Goal: Answer question/provide support: Share knowledge or assist other users

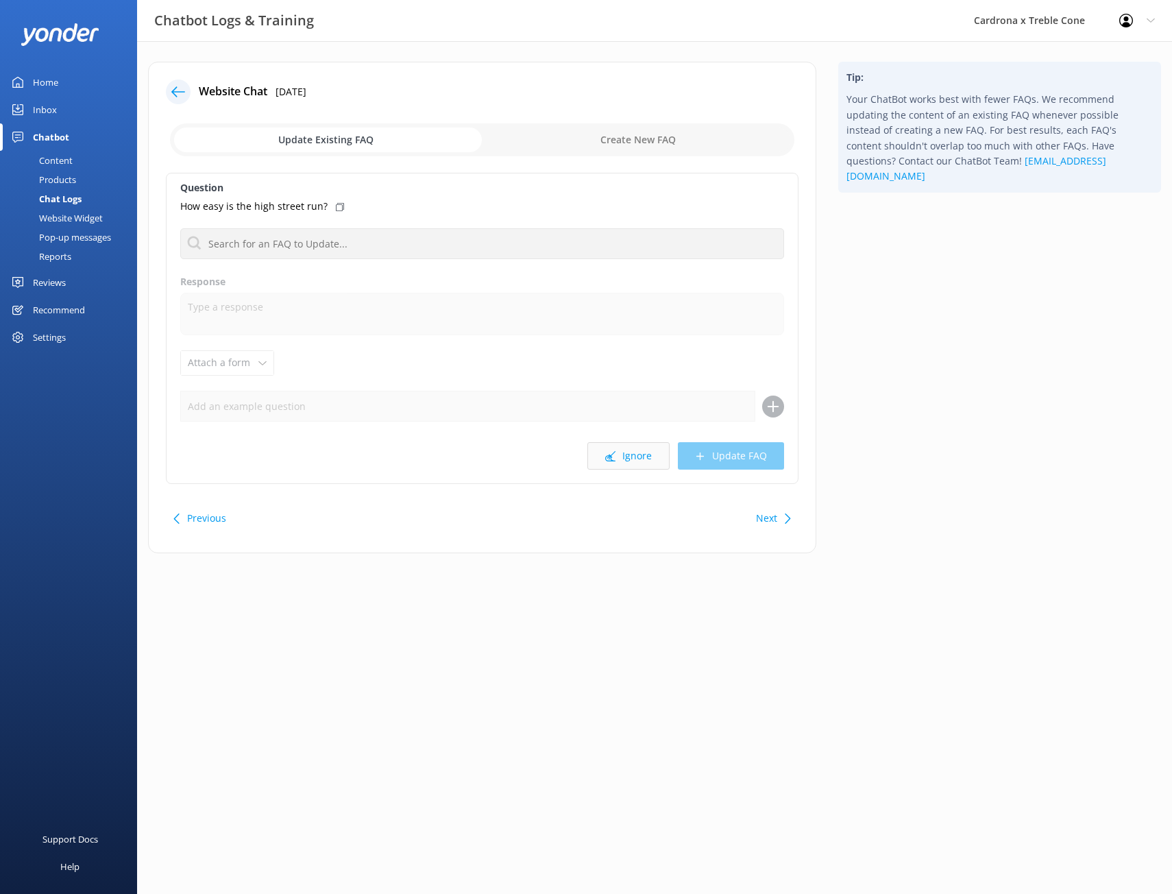
click at [625, 461] on button "Ignore" at bounding box center [629, 455] width 82 height 27
click at [188, 94] on div at bounding box center [178, 92] width 25 height 25
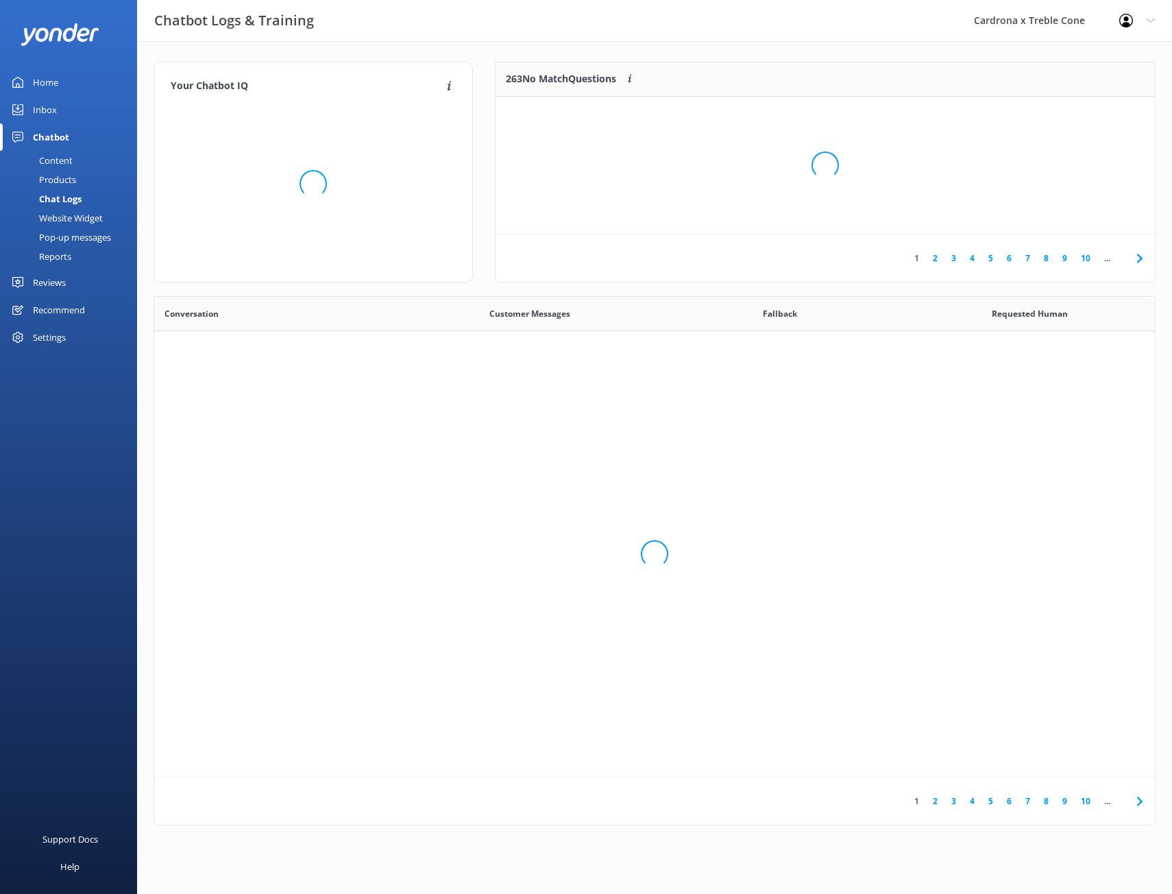
scroll to position [470, 991]
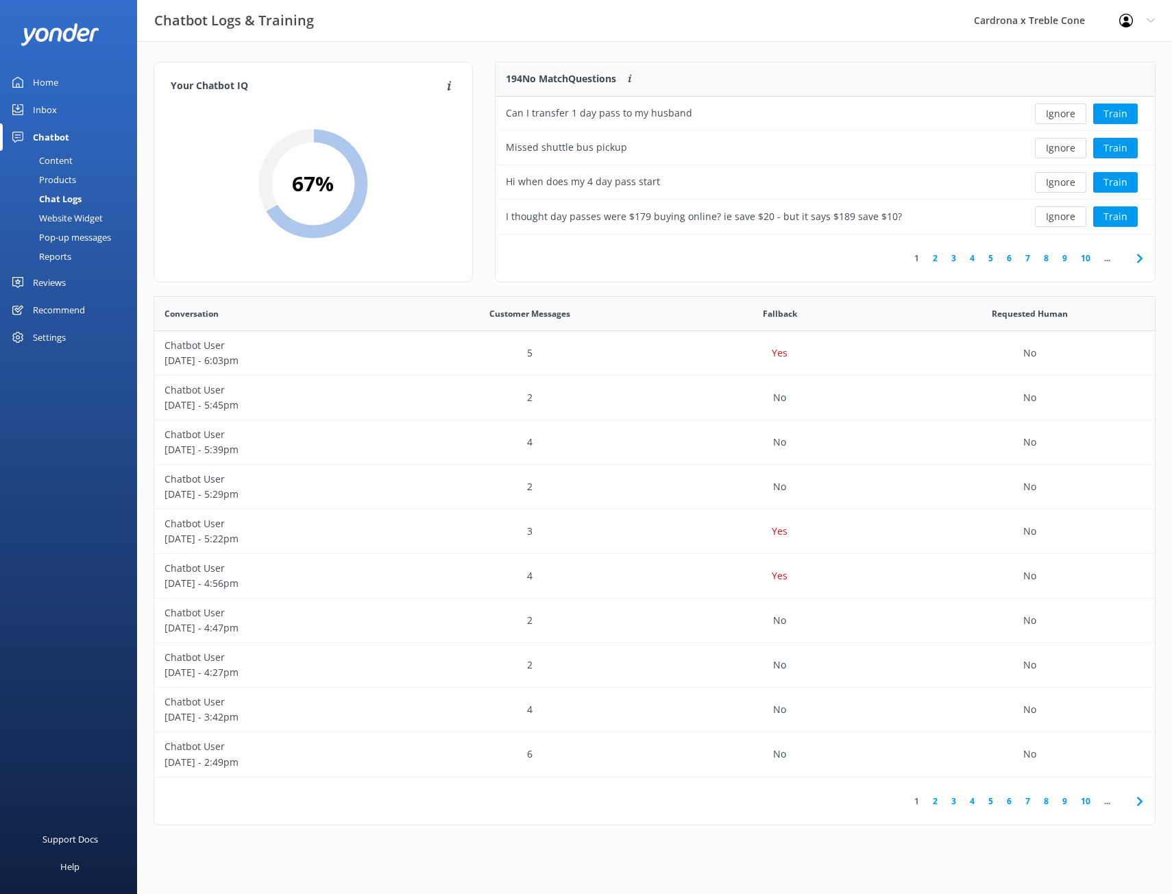
click at [1141, 254] on icon at bounding box center [1140, 258] width 16 height 16
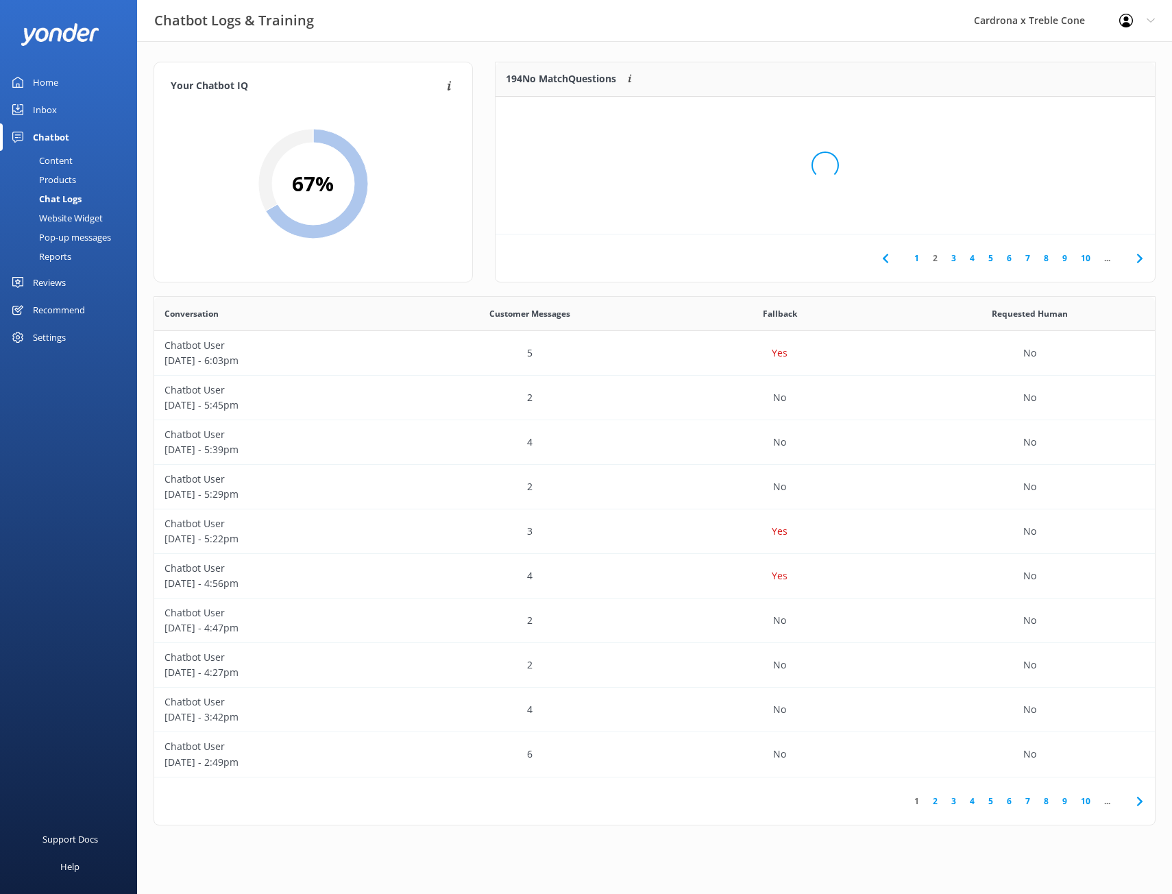
click at [1137, 256] on div "Loading.." at bounding box center [825, 165] width 632 height 894
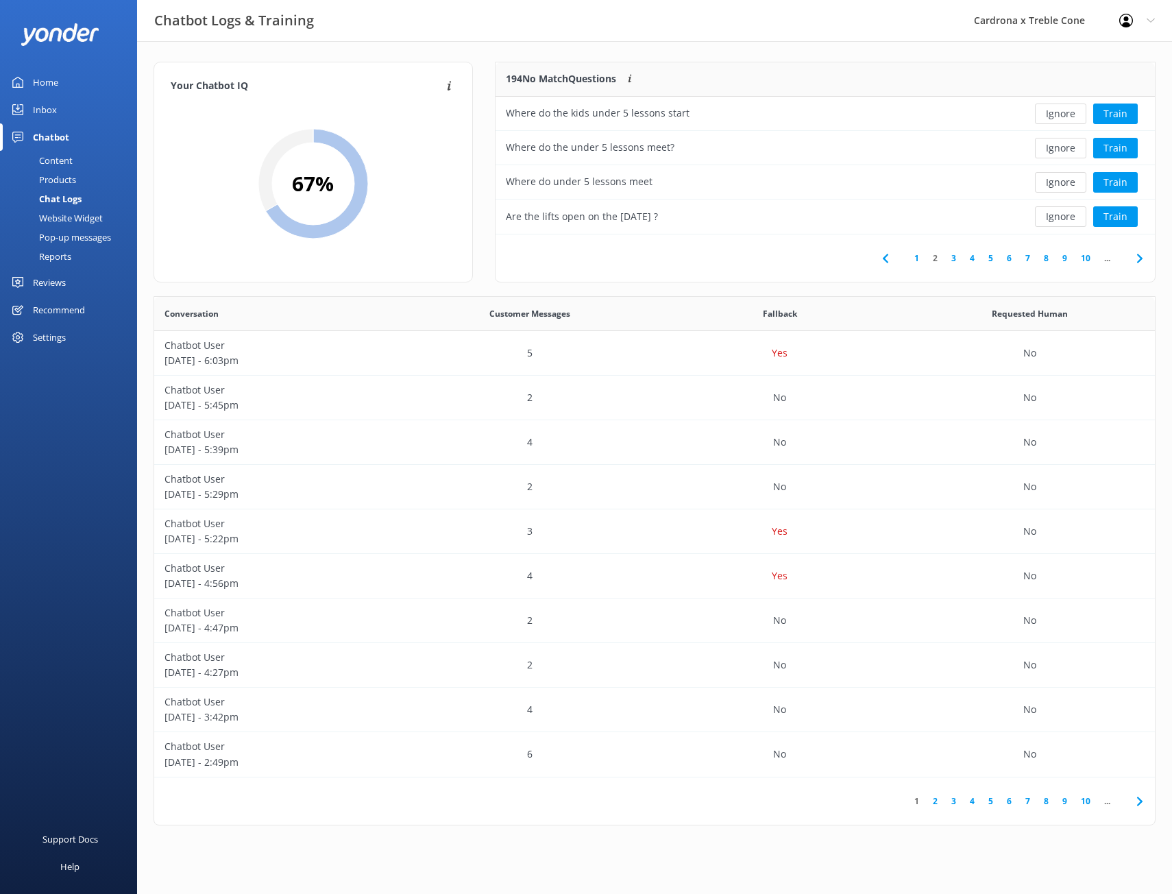
click at [1135, 258] on icon at bounding box center [1140, 258] width 16 height 16
click at [1087, 249] on div "1 2 3 4 5 6 7 8 9 10 ..." at bounding box center [826, 257] width 660 height 47
click at [1087, 257] on link "10" at bounding box center [1085, 258] width 23 height 13
click at [1083, 262] on link "15" at bounding box center [1085, 258] width 23 height 13
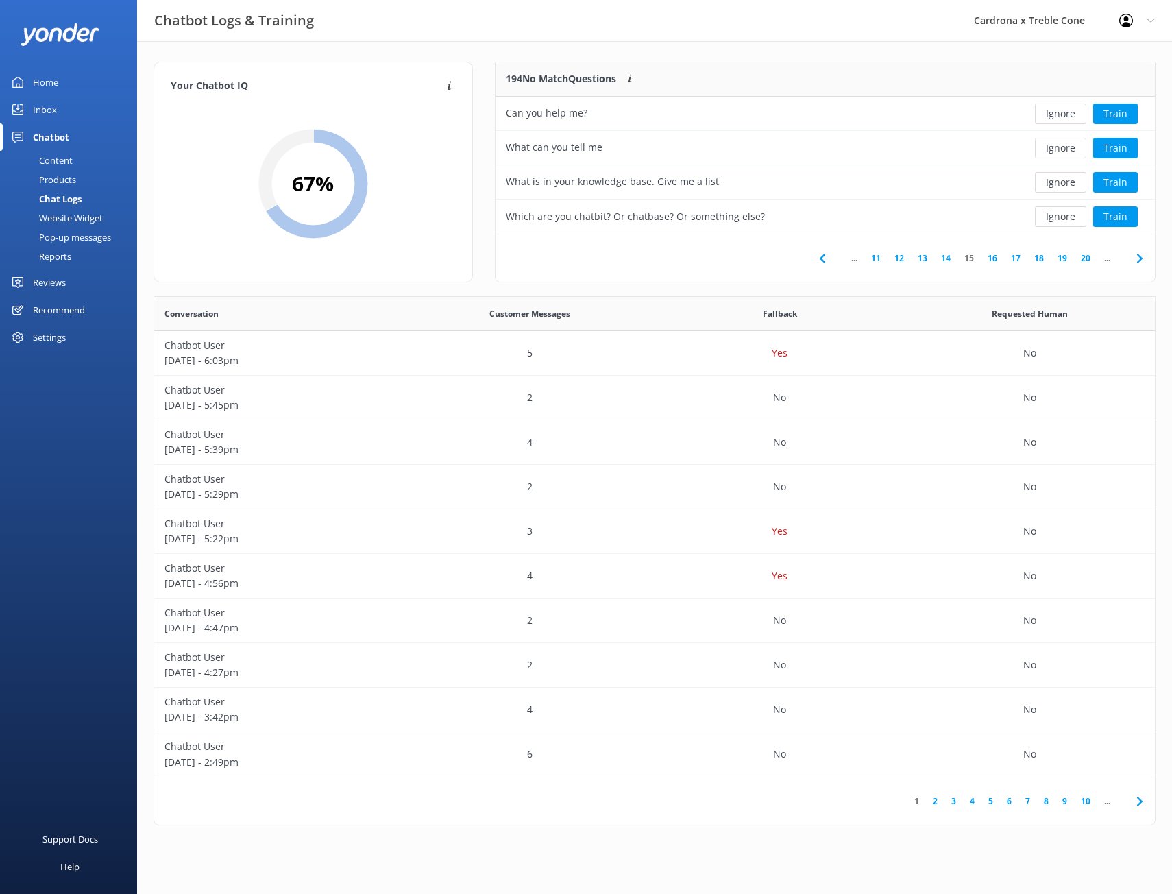
click at [1083, 257] on link "20" at bounding box center [1085, 258] width 23 height 13
click at [1083, 257] on link "25" at bounding box center [1085, 258] width 23 height 13
click at [1083, 257] on link "30" at bounding box center [1085, 258] width 23 height 13
click at [1123, 147] on button "Train" at bounding box center [1116, 148] width 45 height 21
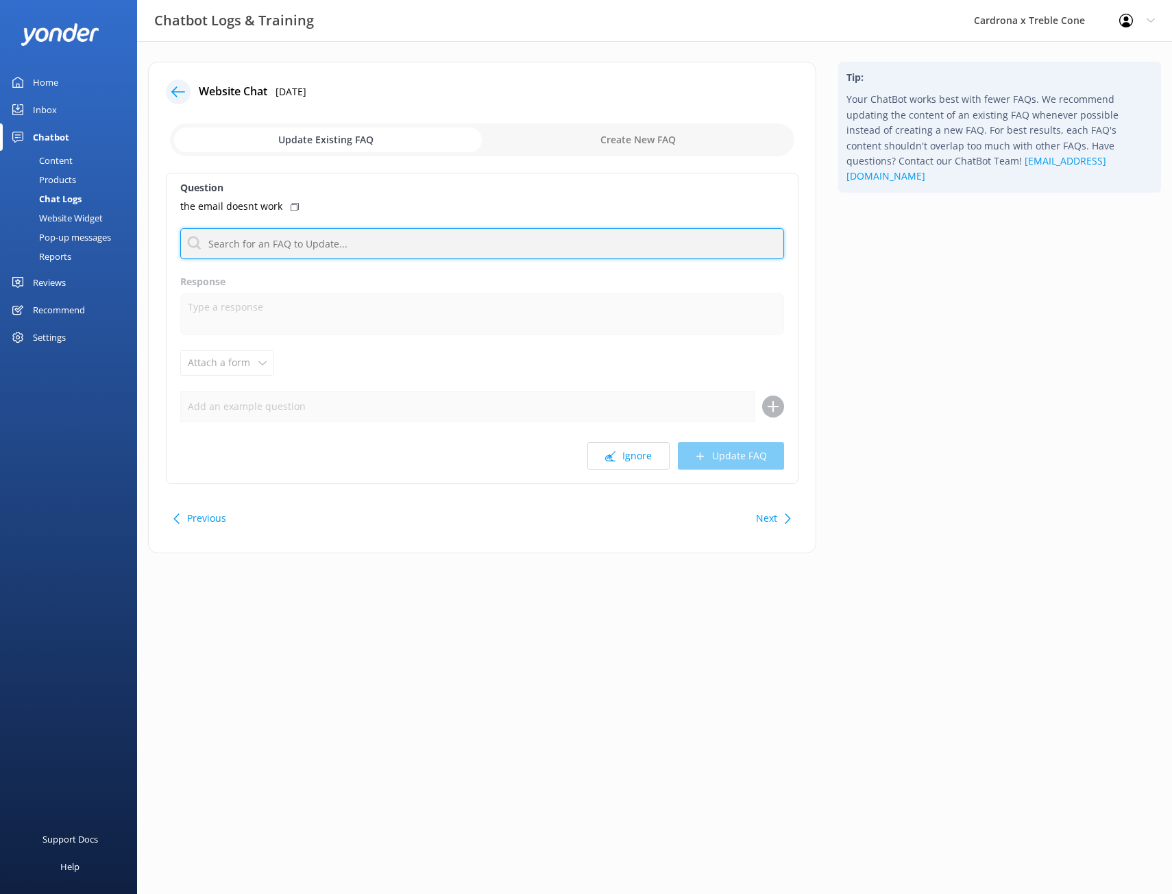
click at [295, 228] on input "text" at bounding box center [482, 243] width 604 height 31
type input "e"
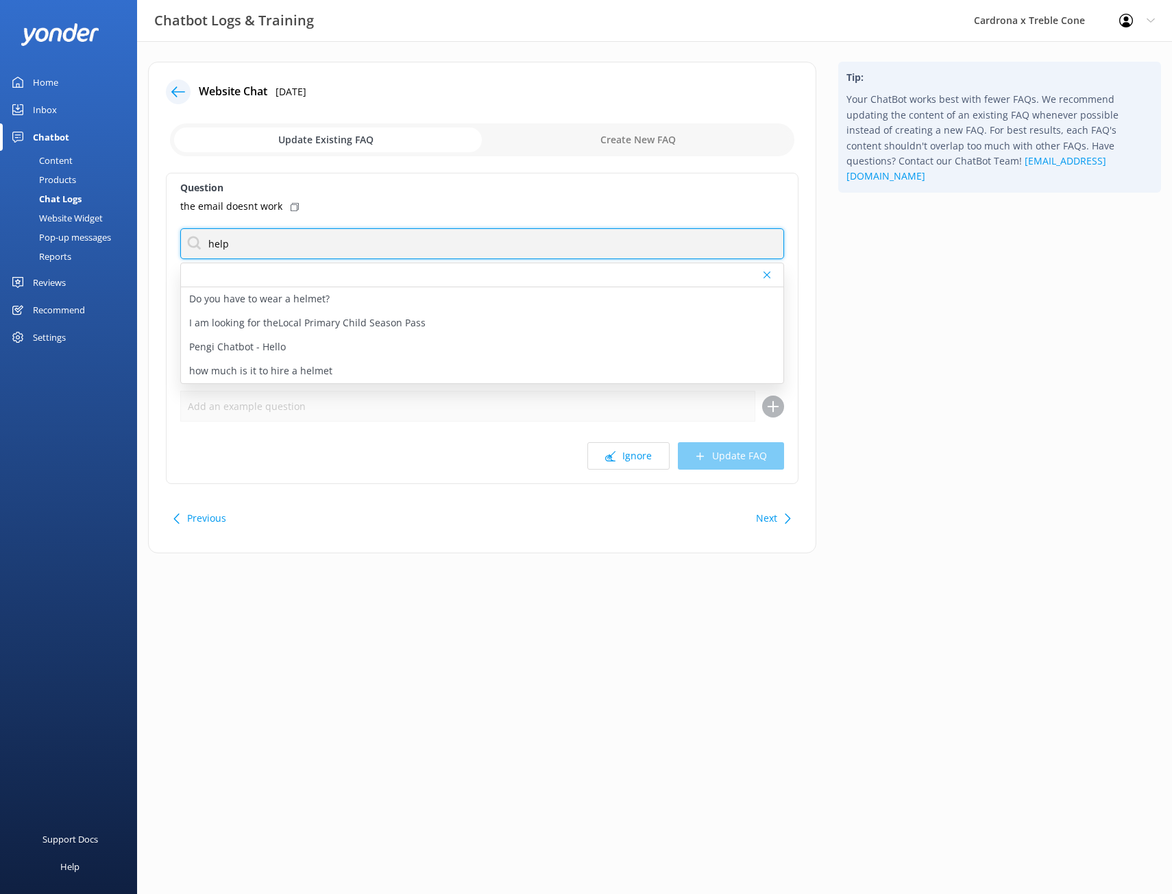
drag, startPoint x: 300, startPoint y: 248, endPoint x: 187, endPoint y: 243, distance: 114.0
click at [187, 243] on input "help" at bounding box center [482, 243] width 604 height 31
type input "manager"
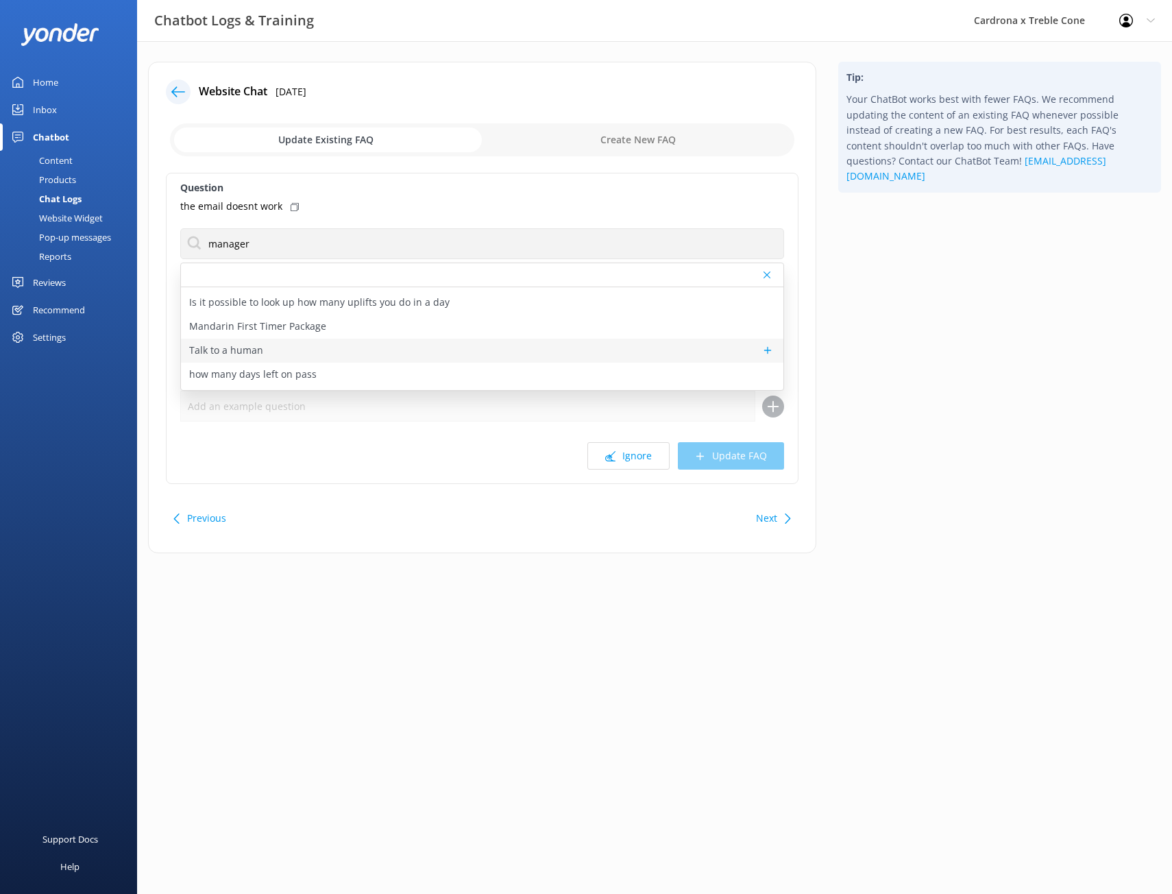
click at [614, 348] on div "Talk to a human" at bounding box center [482, 351] width 603 height 24
type textarea "If you’d like to speak to a person on the Cardrona x Treble Cone team, please c…"
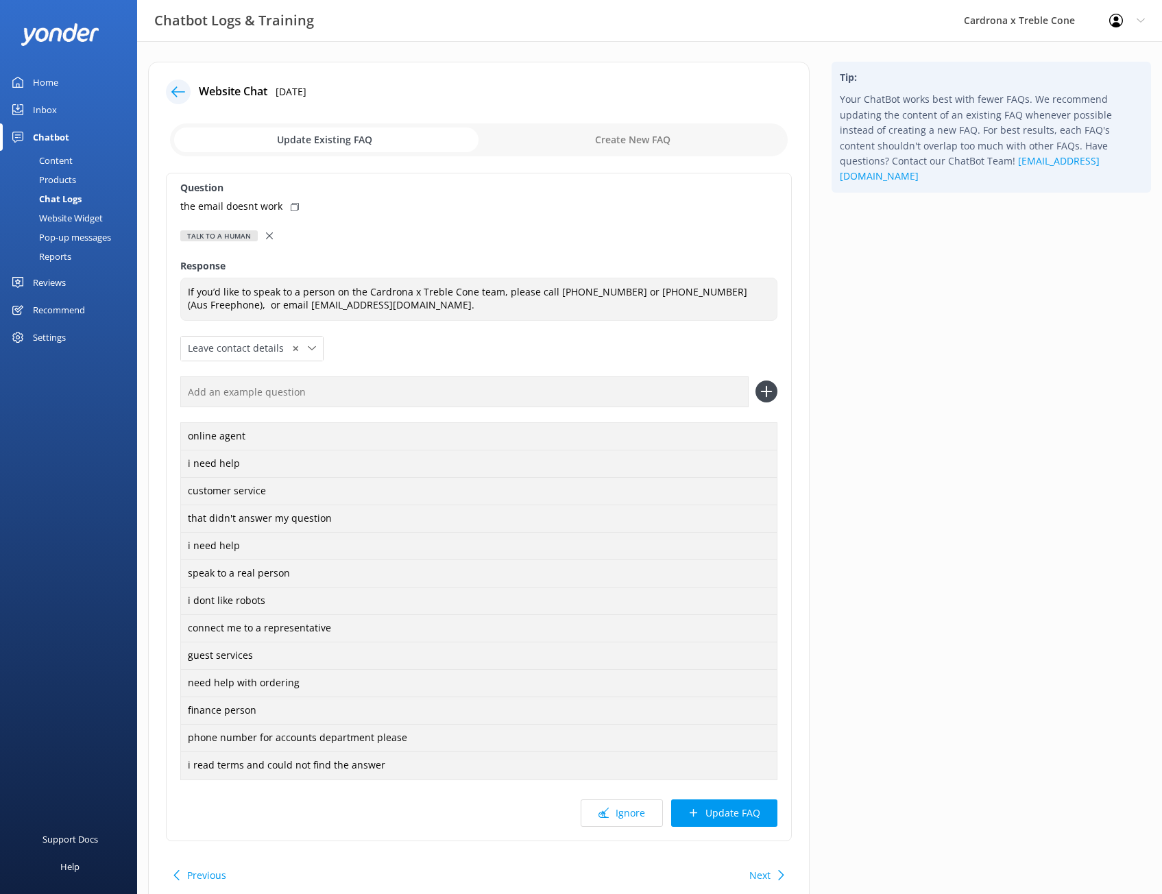
click at [291, 209] on icon at bounding box center [295, 207] width 8 height 8
click at [348, 408] on div "online agent i need help customer service that didn't answer my question i need…" at bounding box center [478, 577] width 597 height 402
paste input "the email doesnt work"
type input "the email doesnt work"
click at [776, 390] on icon at bounding box center [767, 392] width 22 height 22
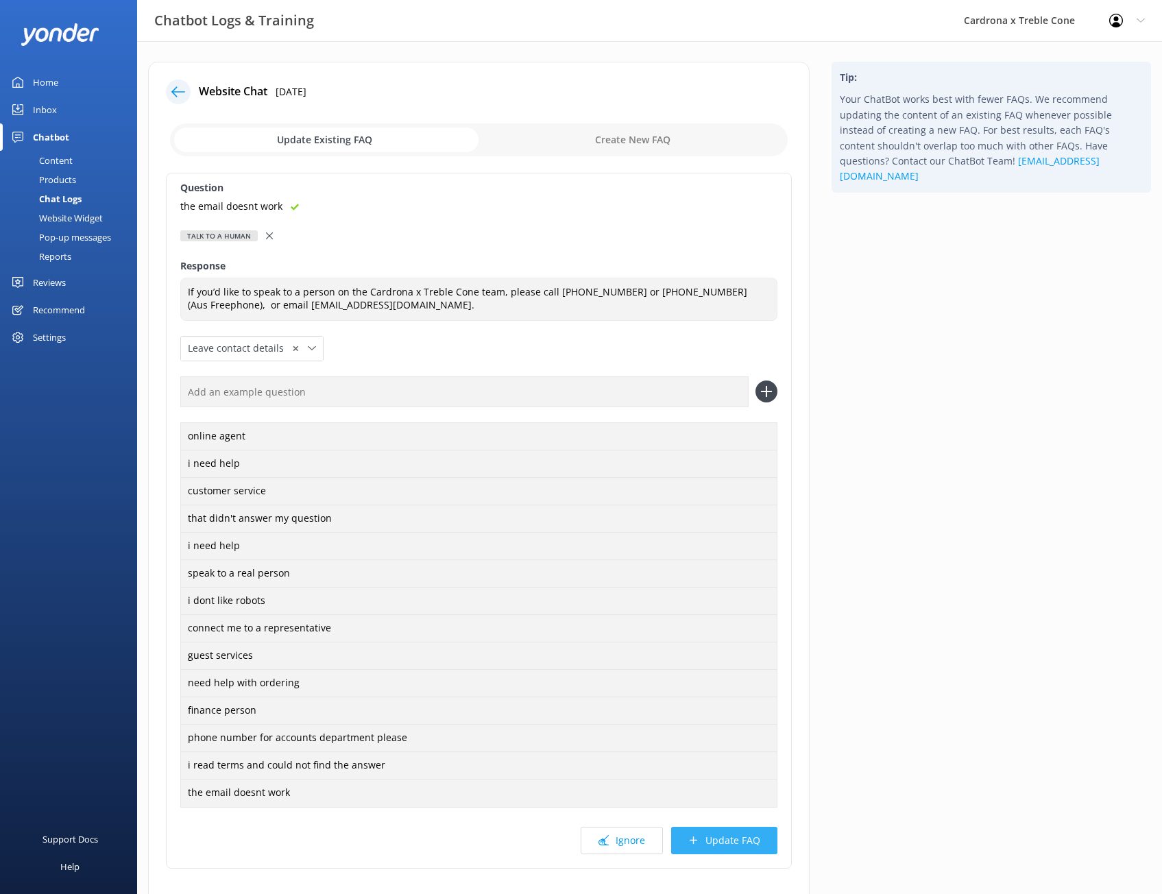
click at [741, 848] on button "Update FAQ" at bounding box center [724, 840] width 106 height 27
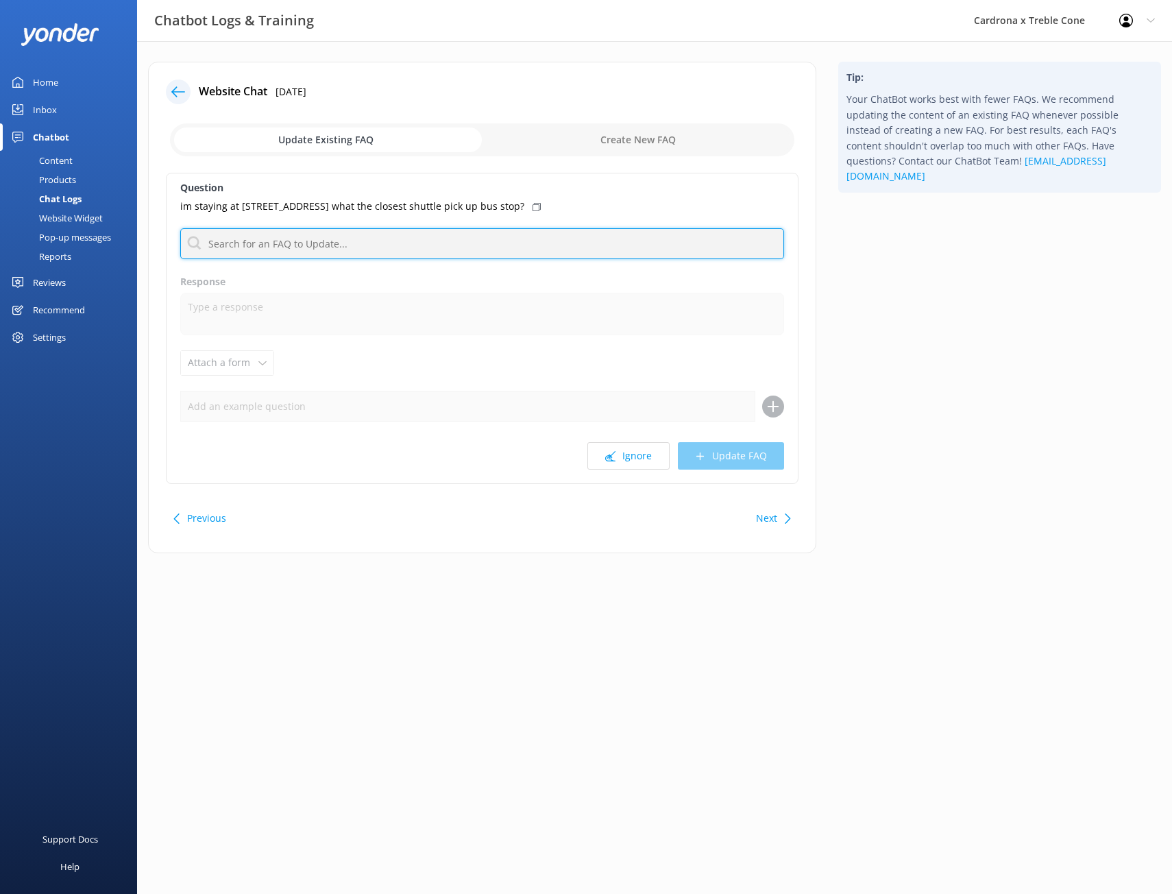
click at [536, 249] on input "text" at bounding box center [482, 243] width 604 height 31
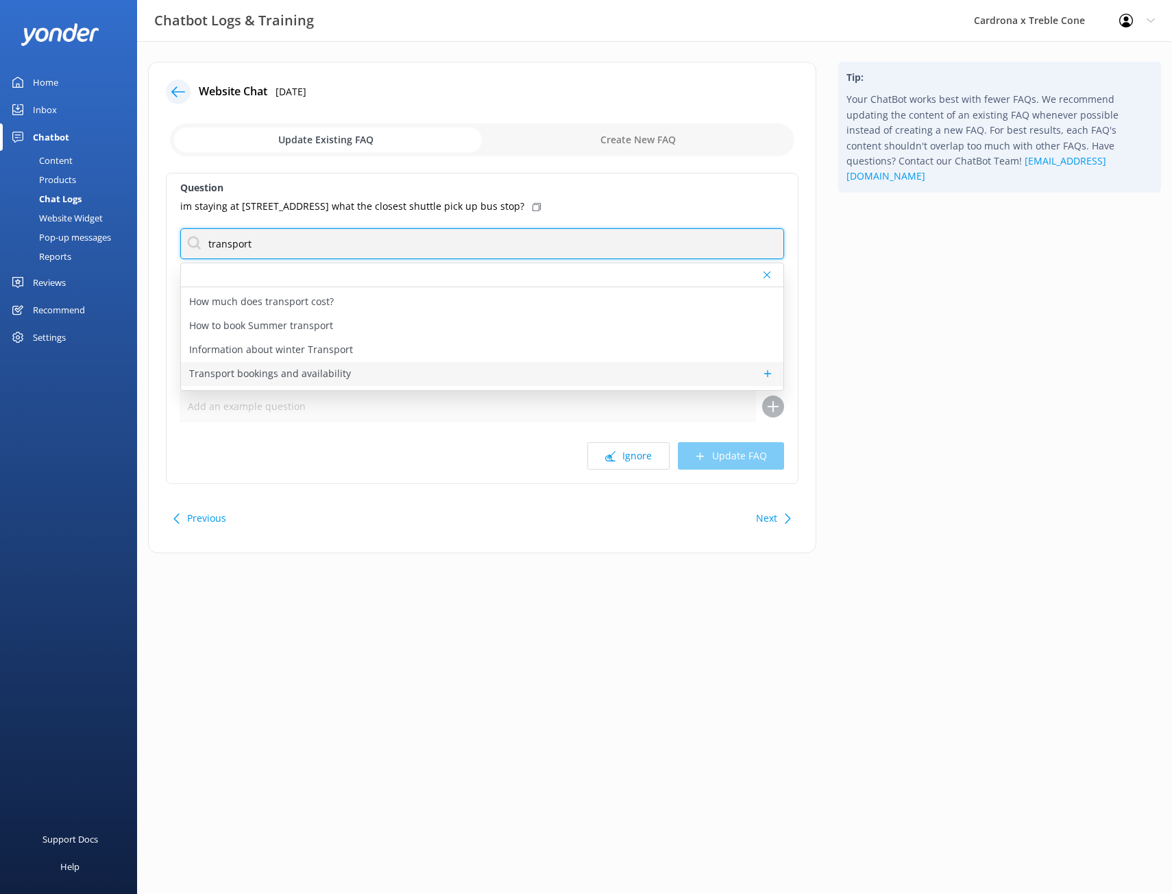
scroll to position [65, 0]
type input "transport"
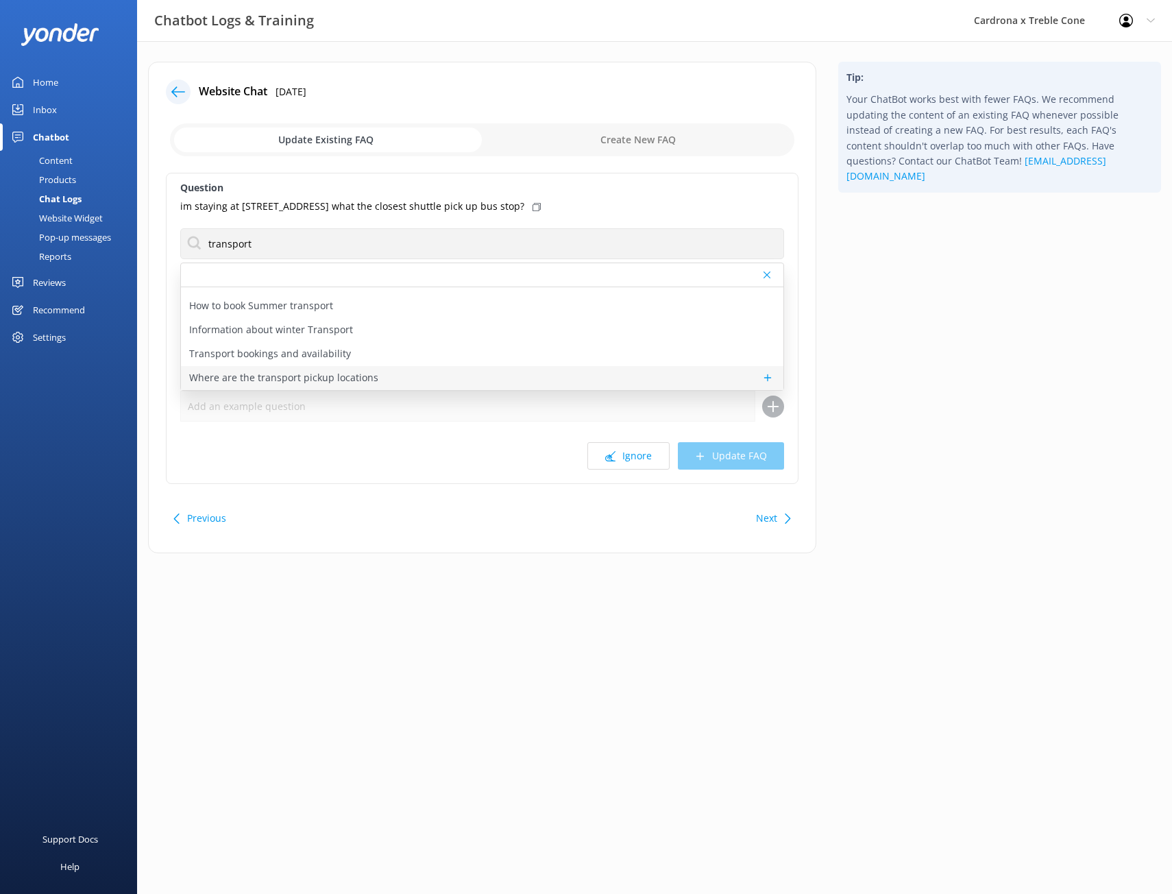
click at [456, 371] on div "Where are the transport pickup locations" at bounding box center [482, 378] width 603 height 24
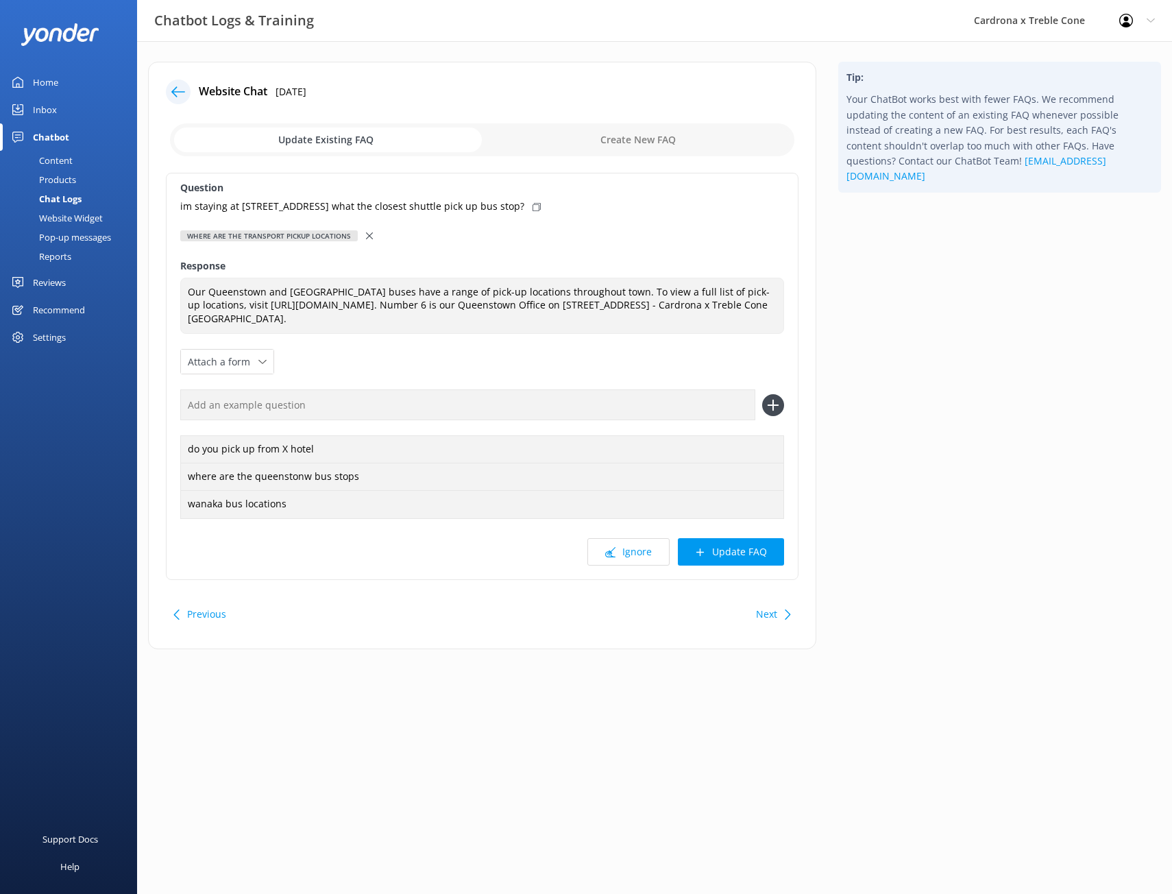
type textarea "Our Queenstown and [GEOGRAPHIC_DATA] buses have a range of pick-up locations th…"
click at [566, 201] on div "im staying at [STREET_ADDRESS] what the closest shuttle pick up bus stop?" at bounding box center [482, 206] width 604 height 15
click at [397, 401] on input "text" at bounding box center [467, 404] width 575 height 31
paste input "im staying at [STREET_ADDRESS] what the closest shuttle pick up bus stop?"
type input "im staying at [STREET_ADDRESS] what the closest shuttle pick up bus stop?"
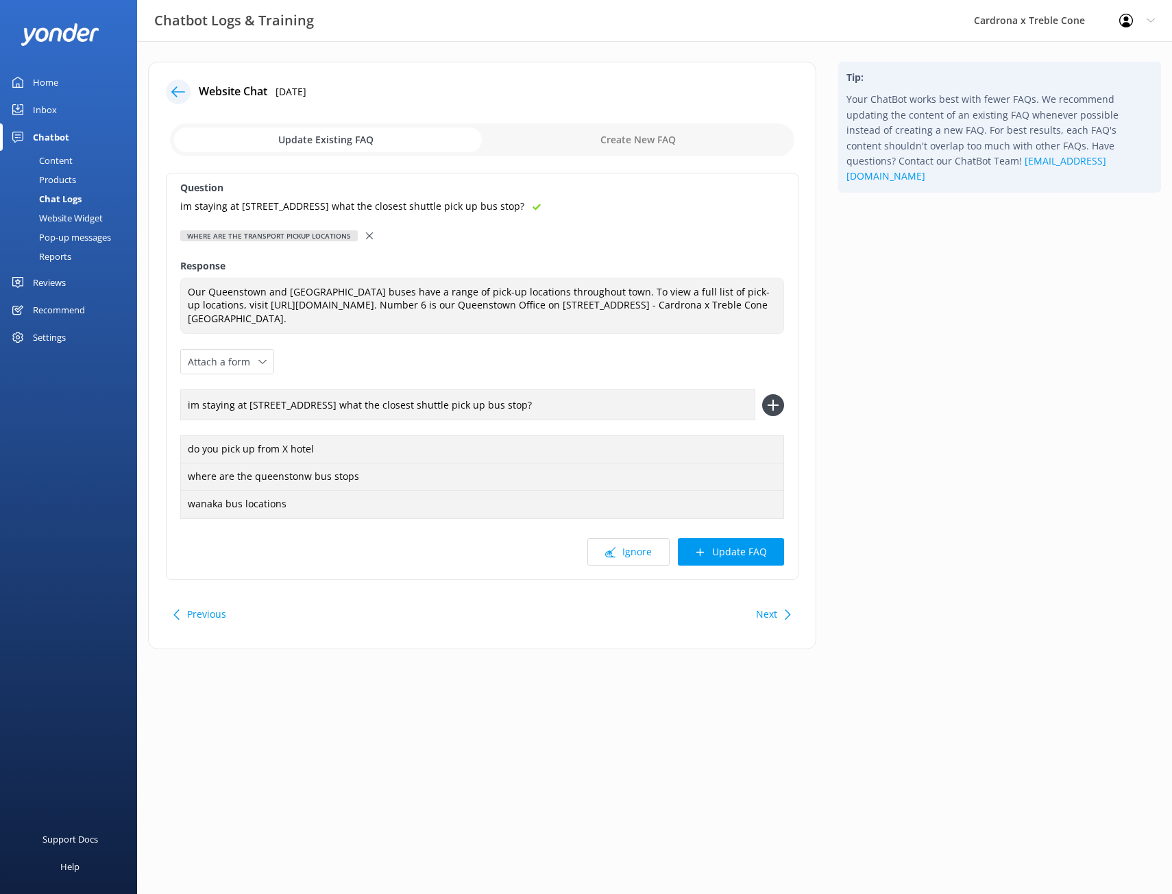
click at [766, 413] on icon at bounding box center [773, 405] width 22 height 22
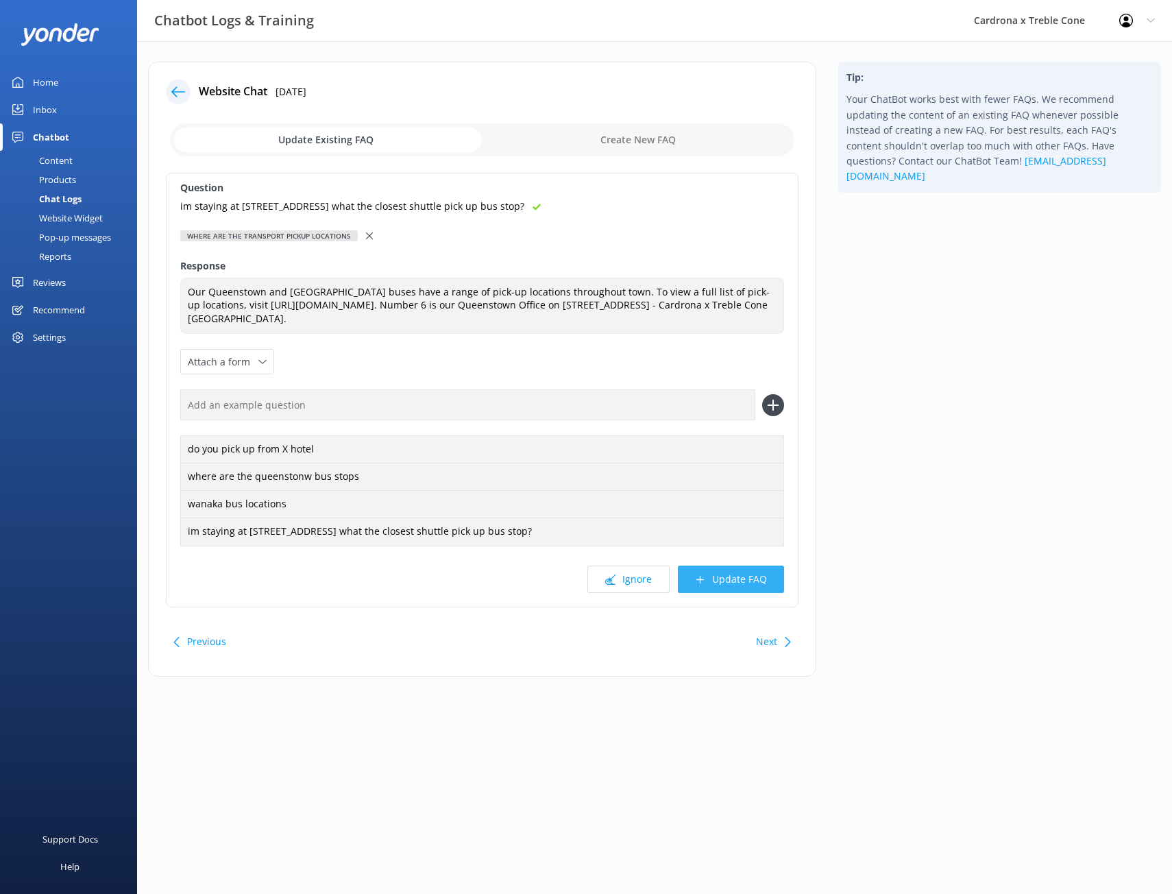
click at [716, 577] on button "Update FAQ" at bounding box center [731, 579] width 106 height 27
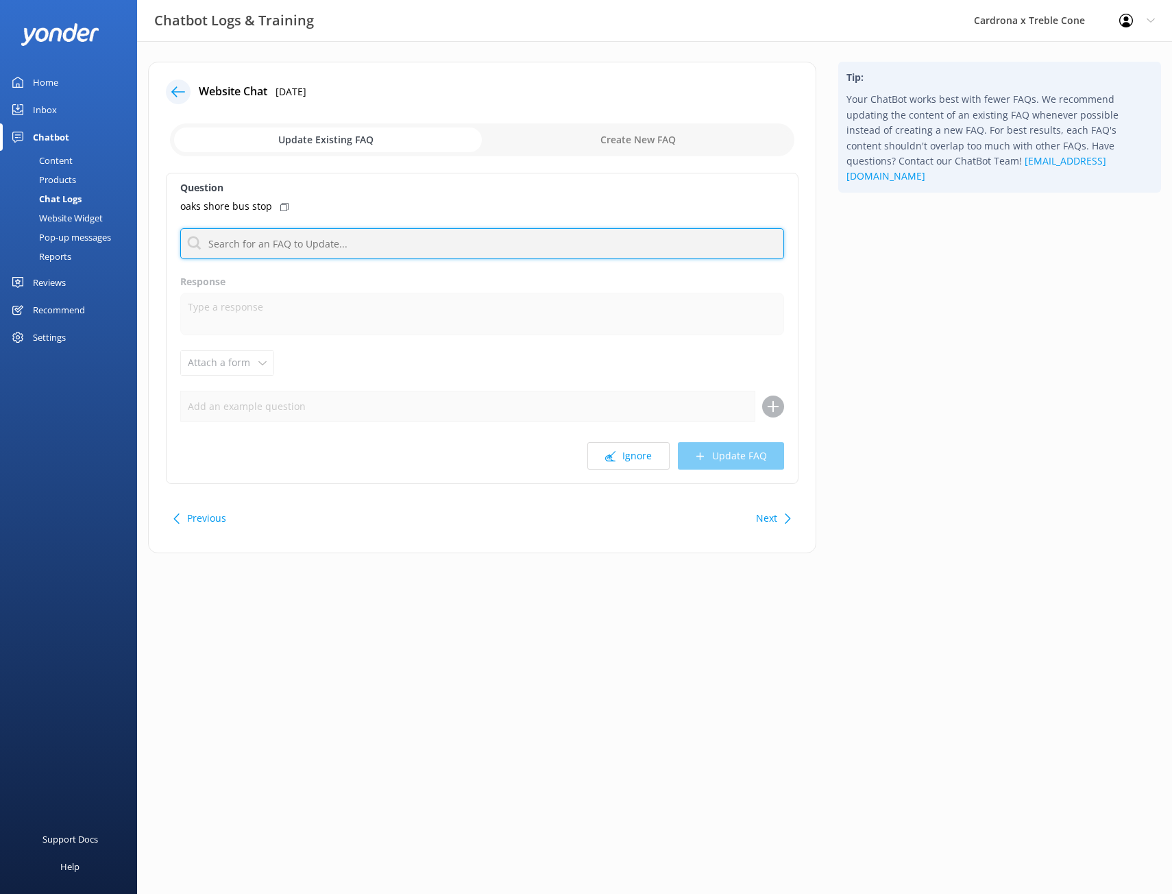
click at [324, 241] on input "text" at bounding box center [482, 243] width 604 height 31
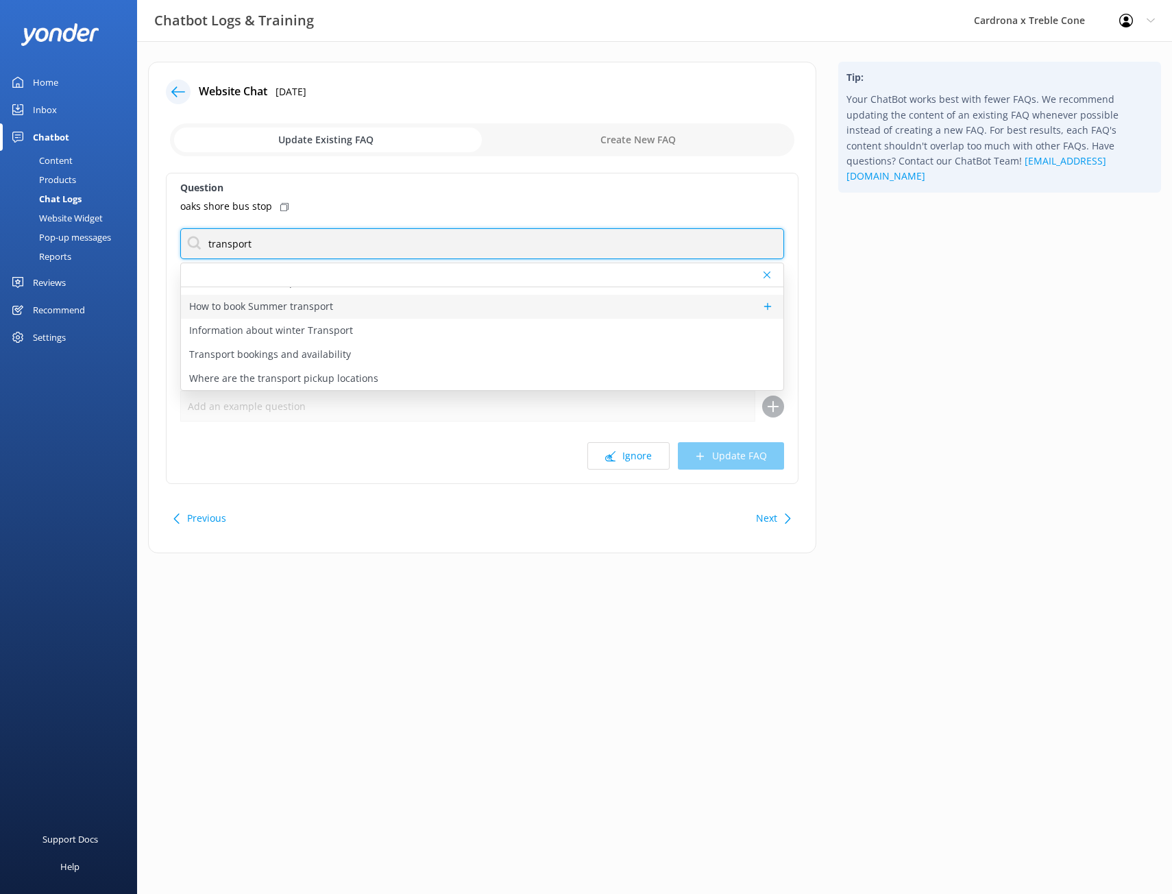
scroll to position [65, 0]
type input "transport"
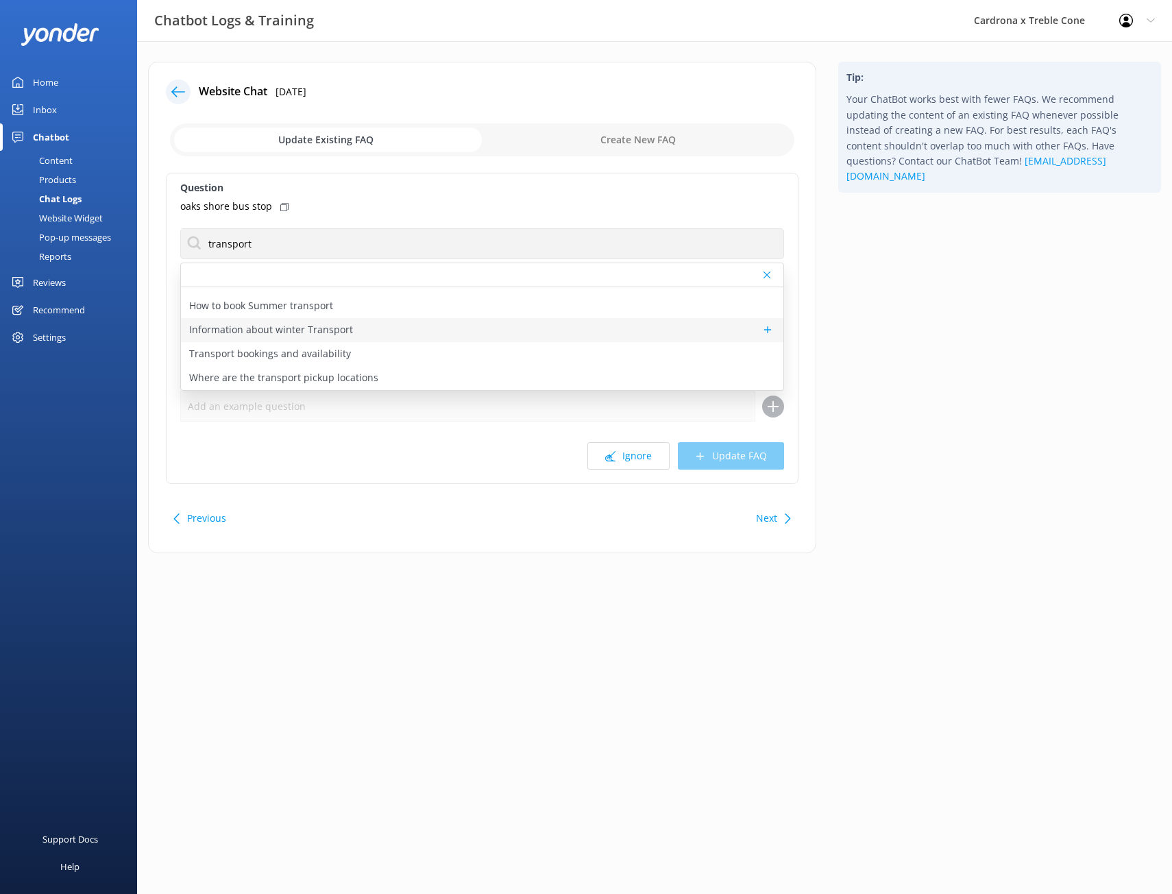
click at [365, 335] on div "Information about winter Transport" at bounding box center [482, 330] width 603 height 24
type textarea "Our aim is to reduce emissions, so we encourage using the bus for transportatio…"
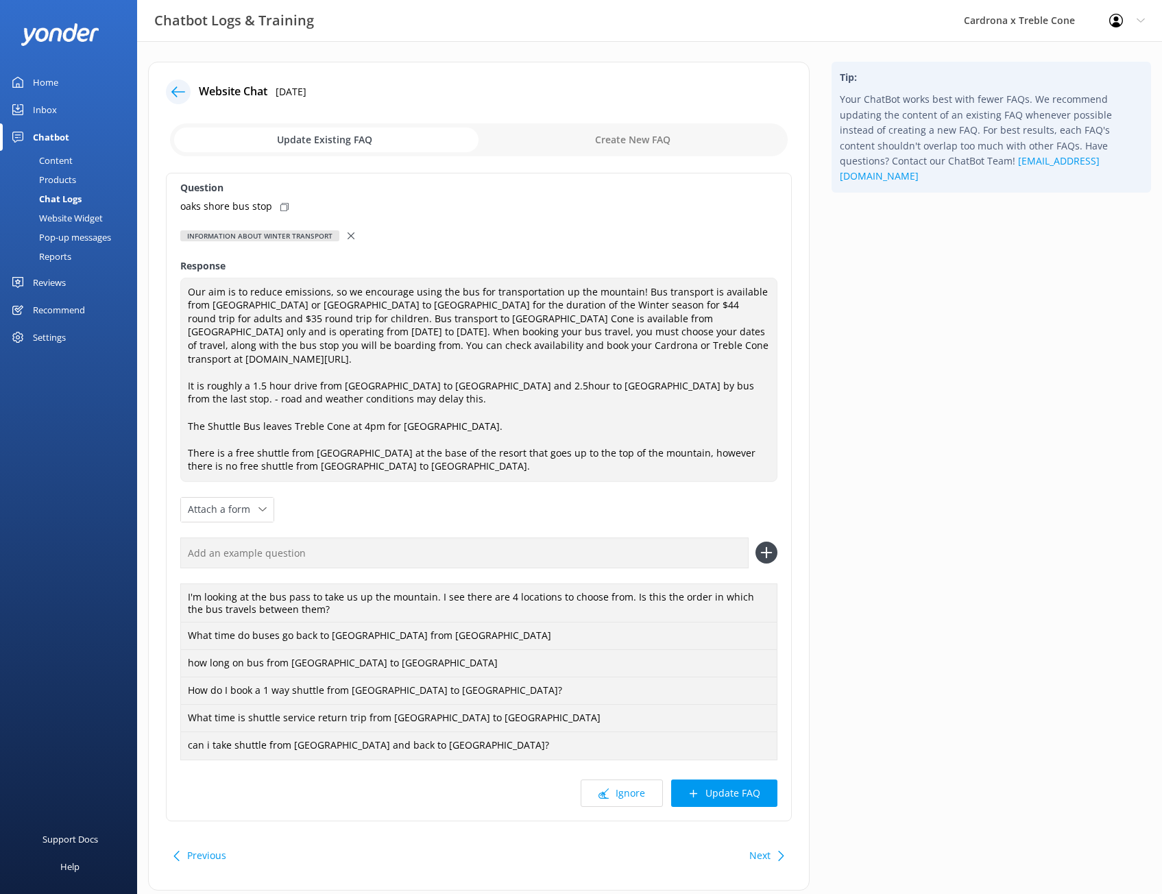
click at [349, 232] on icon at bounding box center [351, 235] width 7 height 7
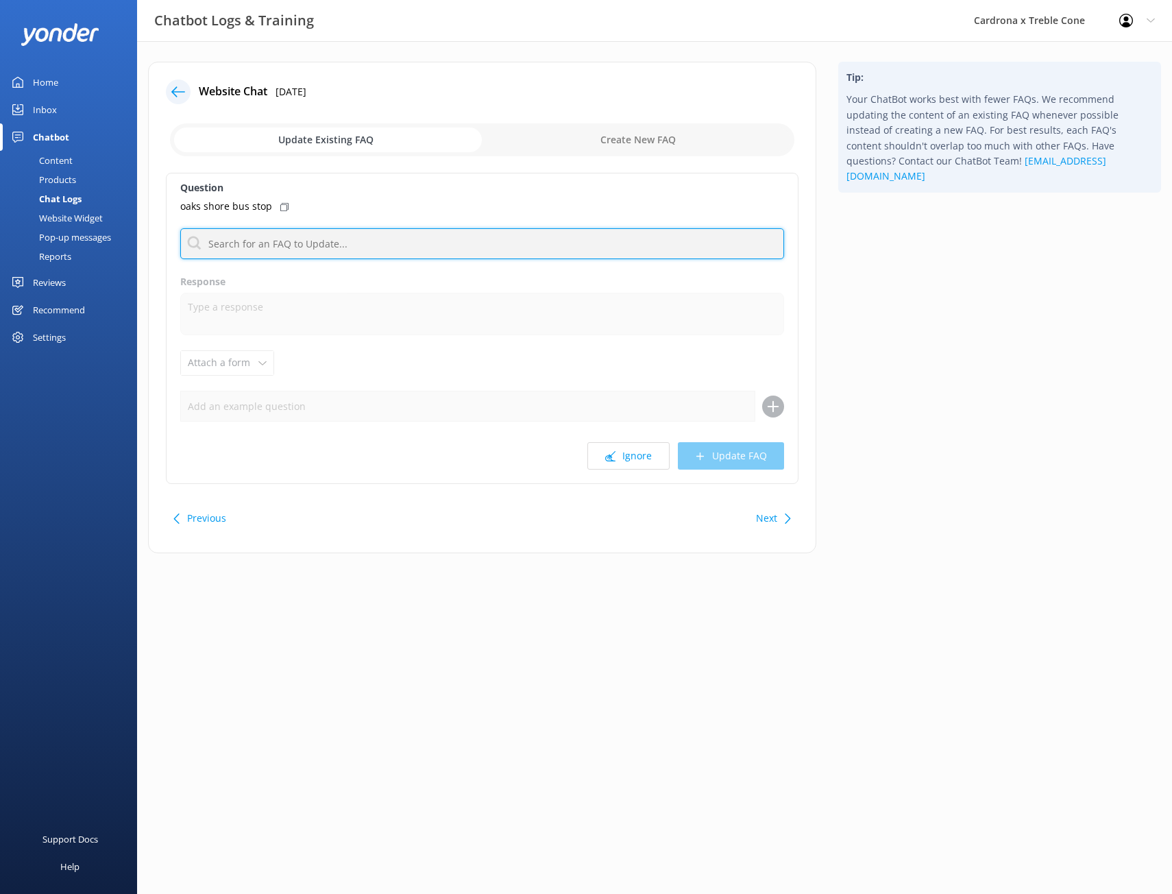
click at [320, 232] on input "text" at bounding box center [482, 243] width 604 height 31
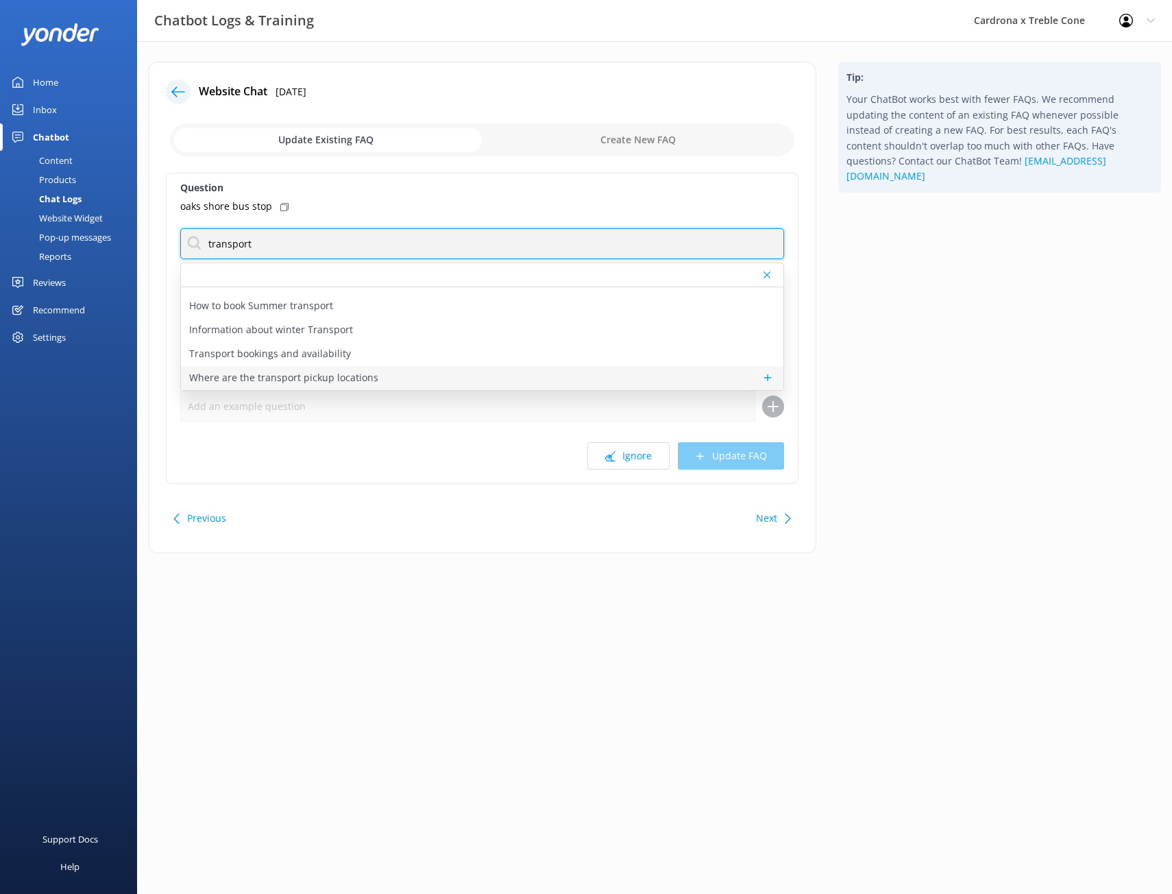
type input "transport"
click at [411, 378] on div "Where are the transport pickup locations" at bounding box center [482, 378] width 603 height 24
type textarea "Our Queenstown and [GEOGRAPHIC_DATA] buses have a range of pick-up locations th…"
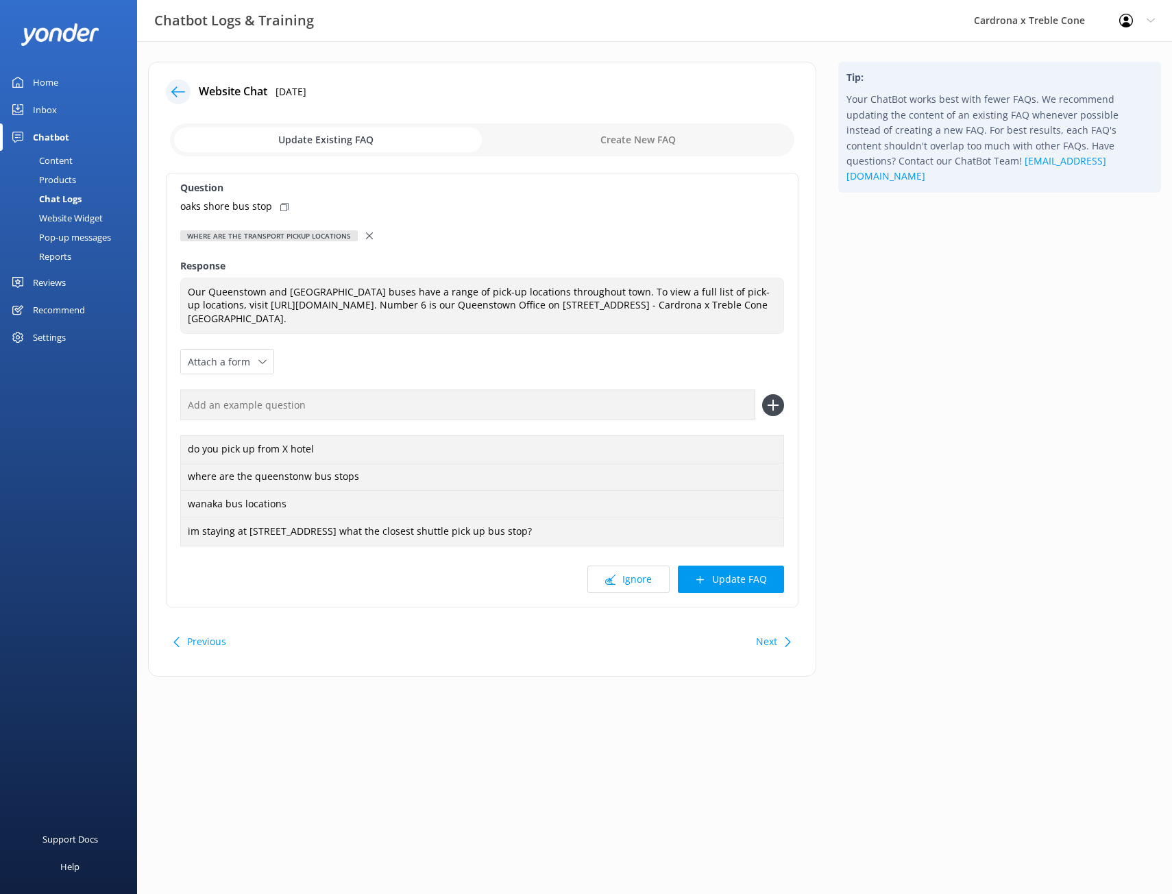
click at [274, 207] on div "oaks shore bus stop" at bounding box center [482, 206] width 604 height 15
click at [306, 417] on input "text" at bounding box center [467, 404] width 575 height 31
paste input "oaks shore bus stop"
type input "oaks shore bus stop"
click at [778, 400] on icon at bounding box center [773, 405] width 22 height 22
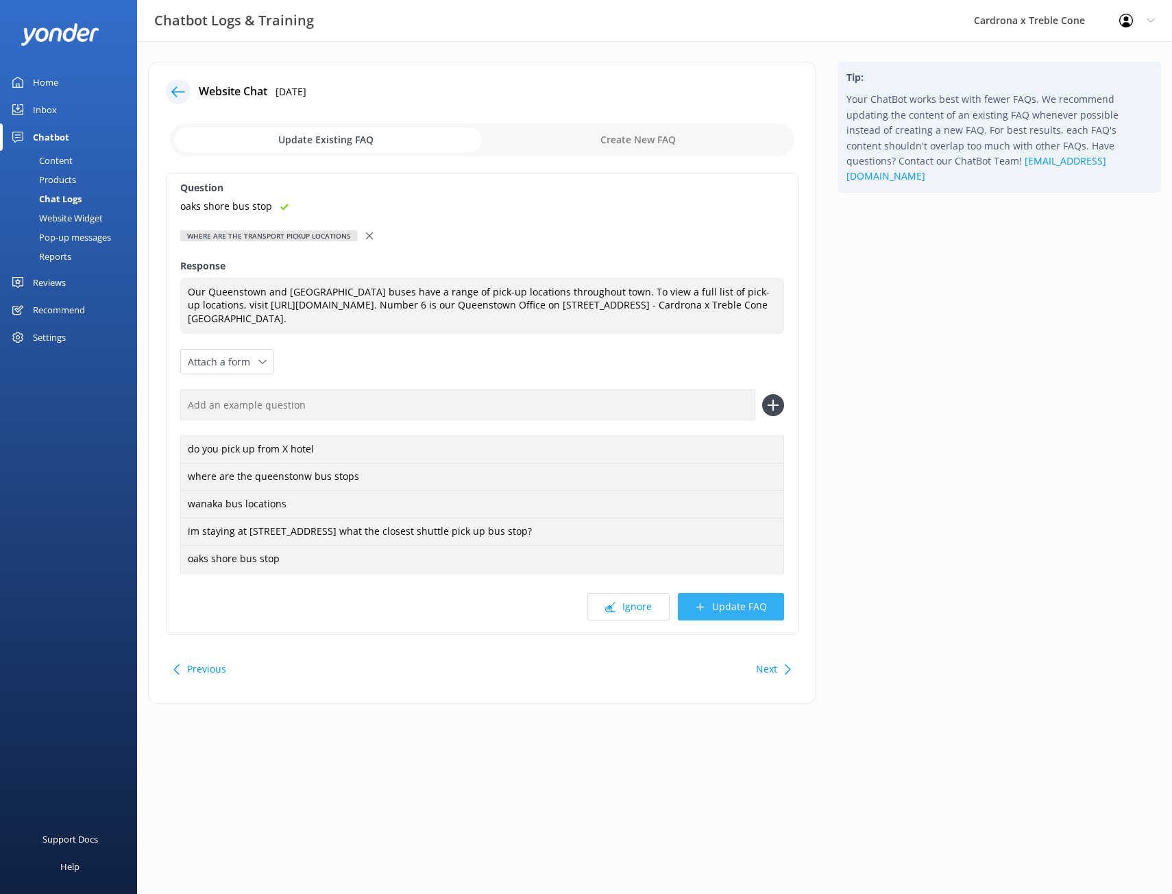
click at [748, 601] on button "Update FAQ" at bounding box center [731, 606] width 106 height 27
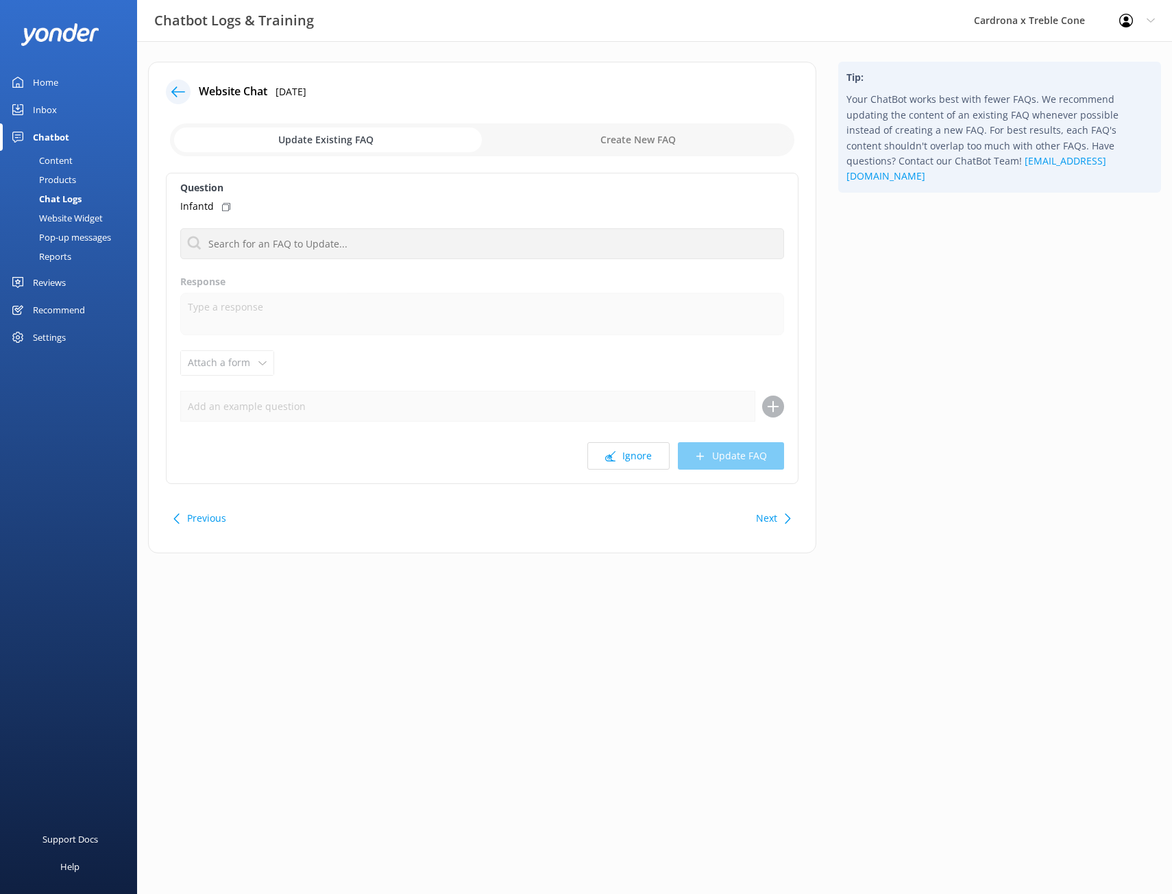
click at [782, 521] on div "Next" at bounding box center [772, 518] width 43 height 27
click at [419, 226] on div "Question Day Passes Can the bus transport store my equipment? Does a lift pass …" at bounding box center [482, 328] width 633 height 311
click at [419, 245] on input "text" at bounding box center [482, 243] width 604 height 31
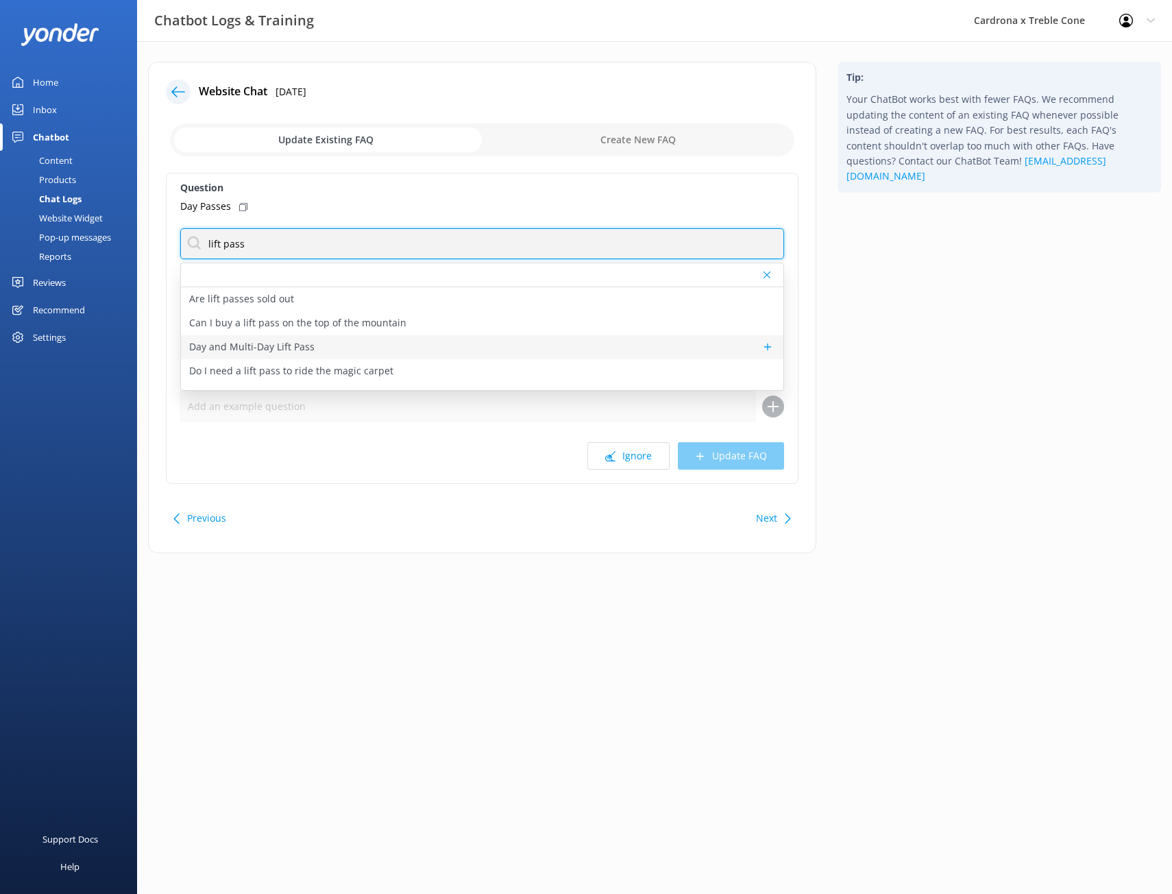
type input "lift pass"
click at [424, 339] on div "Day and Multi-Day Lift Pass" at bounding box center [482, 347] width 603 height 24
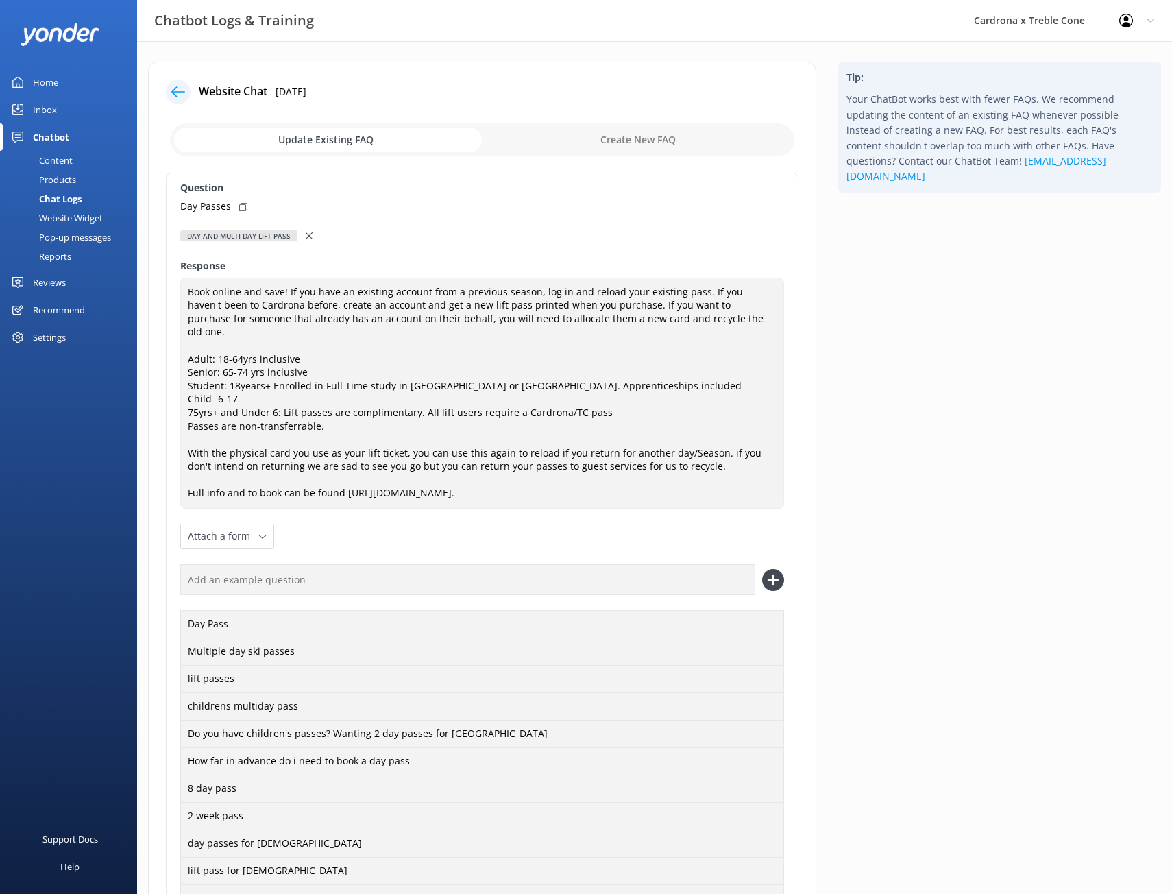
type textarea "Book online and save! If you have an existing account from a previous season, l…"
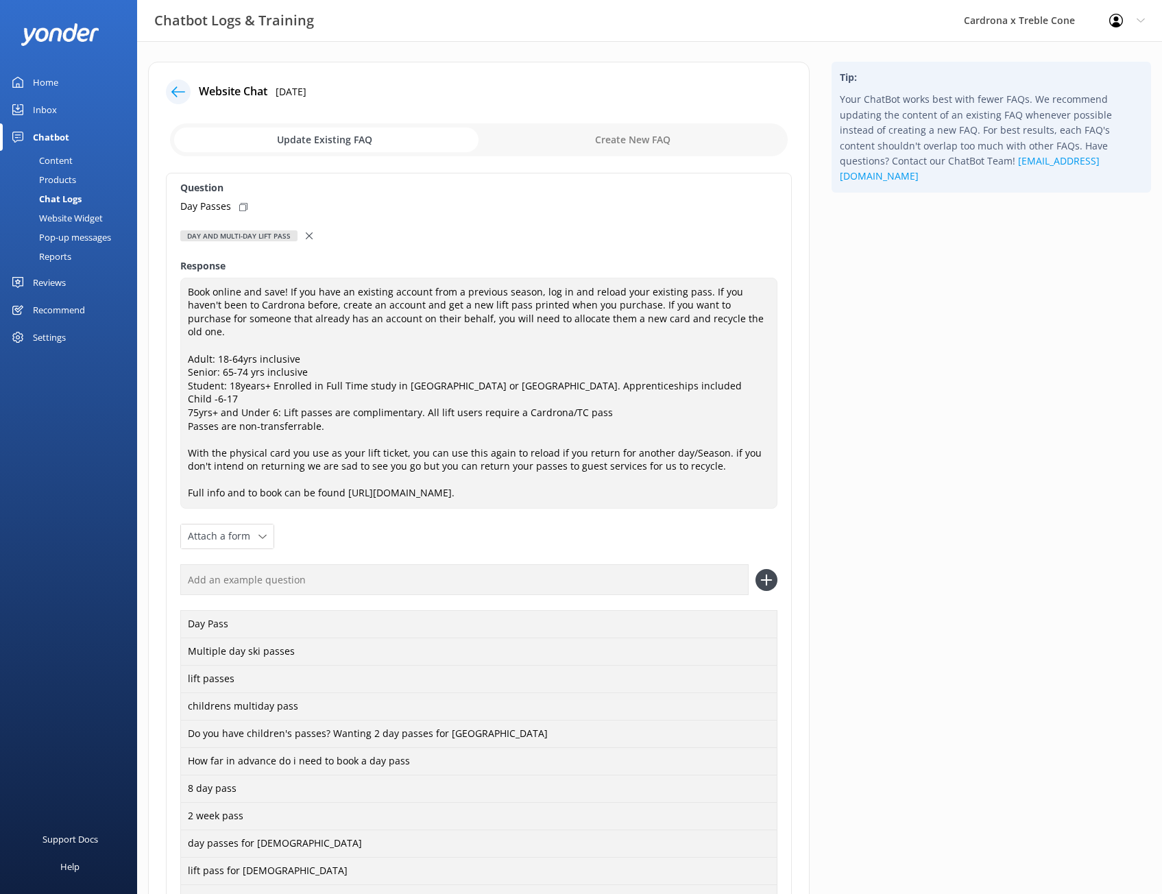
drag, startPoint x: 243, startPoint y: 205, endPoint x: 254, endPoint y: 219, distance: 17.1
click at [243, 205] on icon at bounding box center [243, 207] width 8 height 8
click at [413, 564] on input "text" at bounding box center [464, 579] width 568 height 31
paste input "Day Passes"
type input "Day Passes"
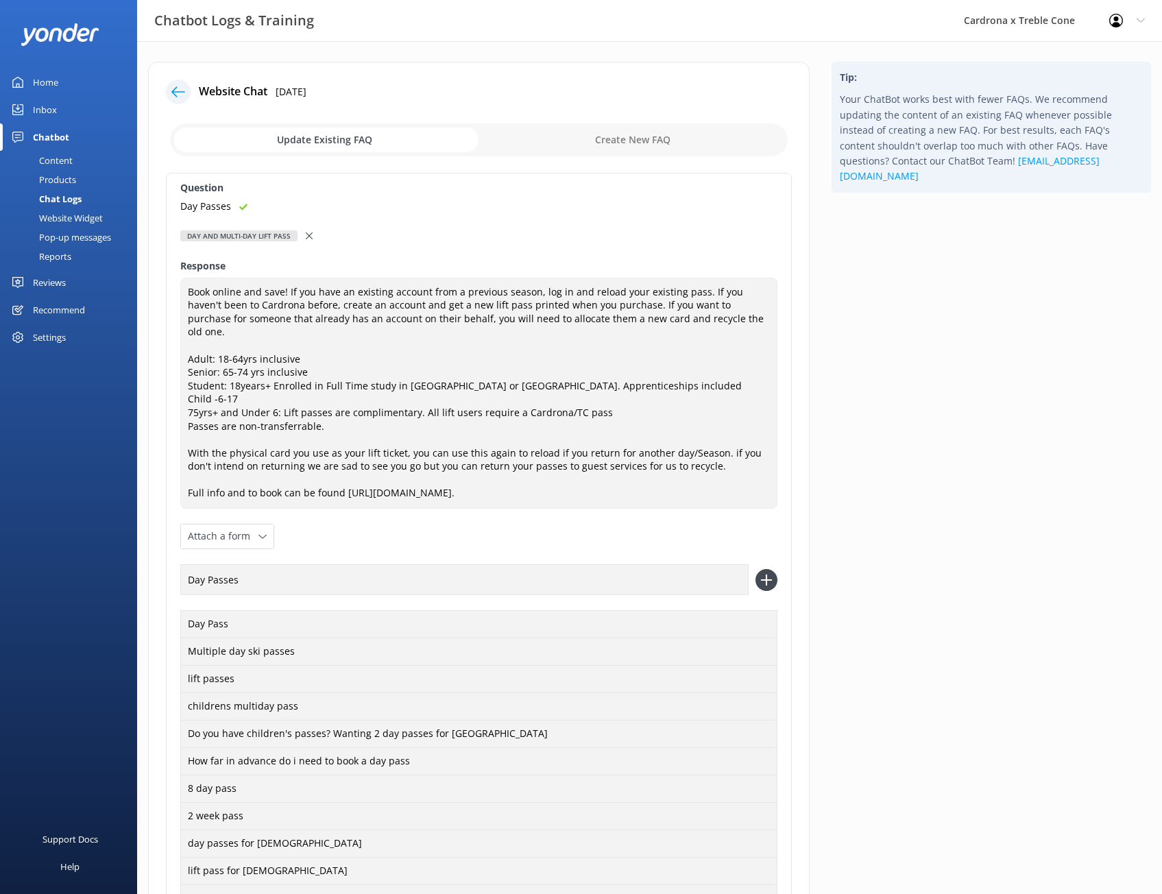
click at [773, 569] on icon at bounding box center [767, 580] width 22 height 22
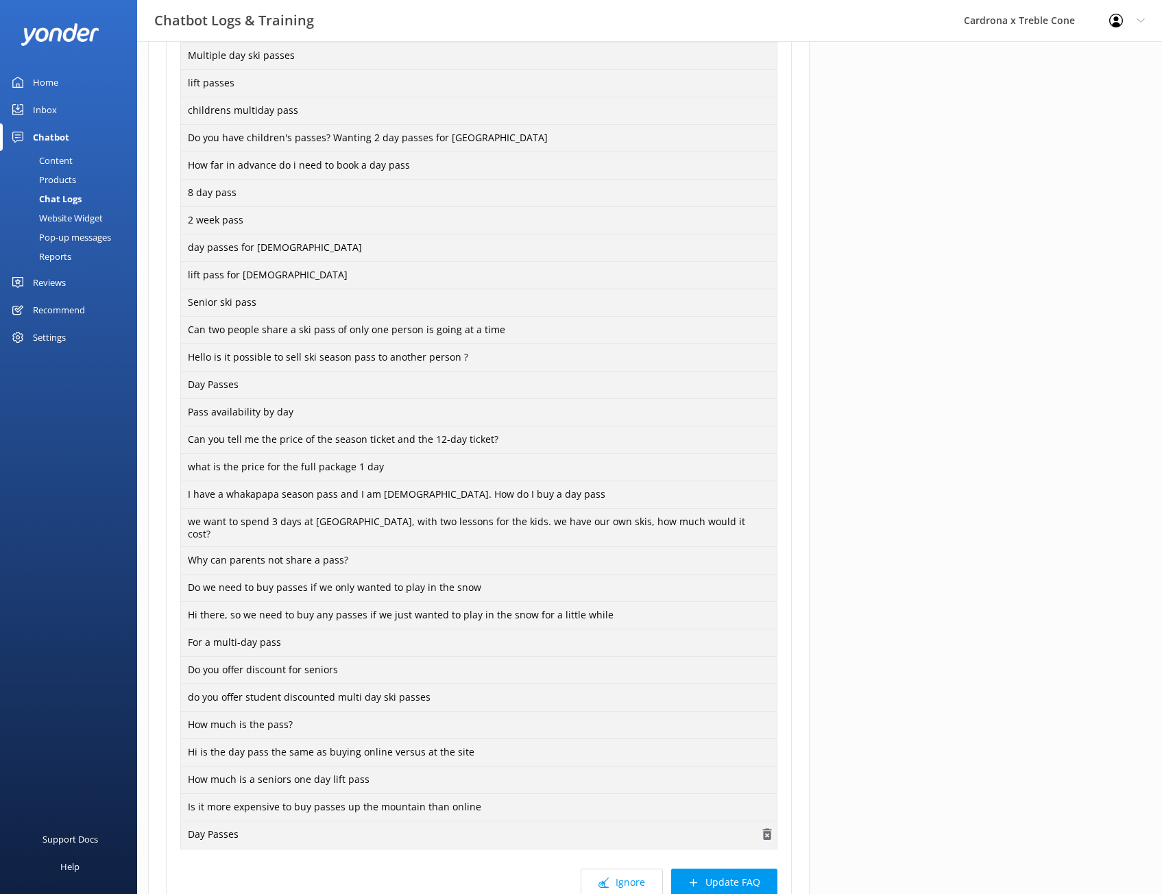
scroll to position [698, 0]
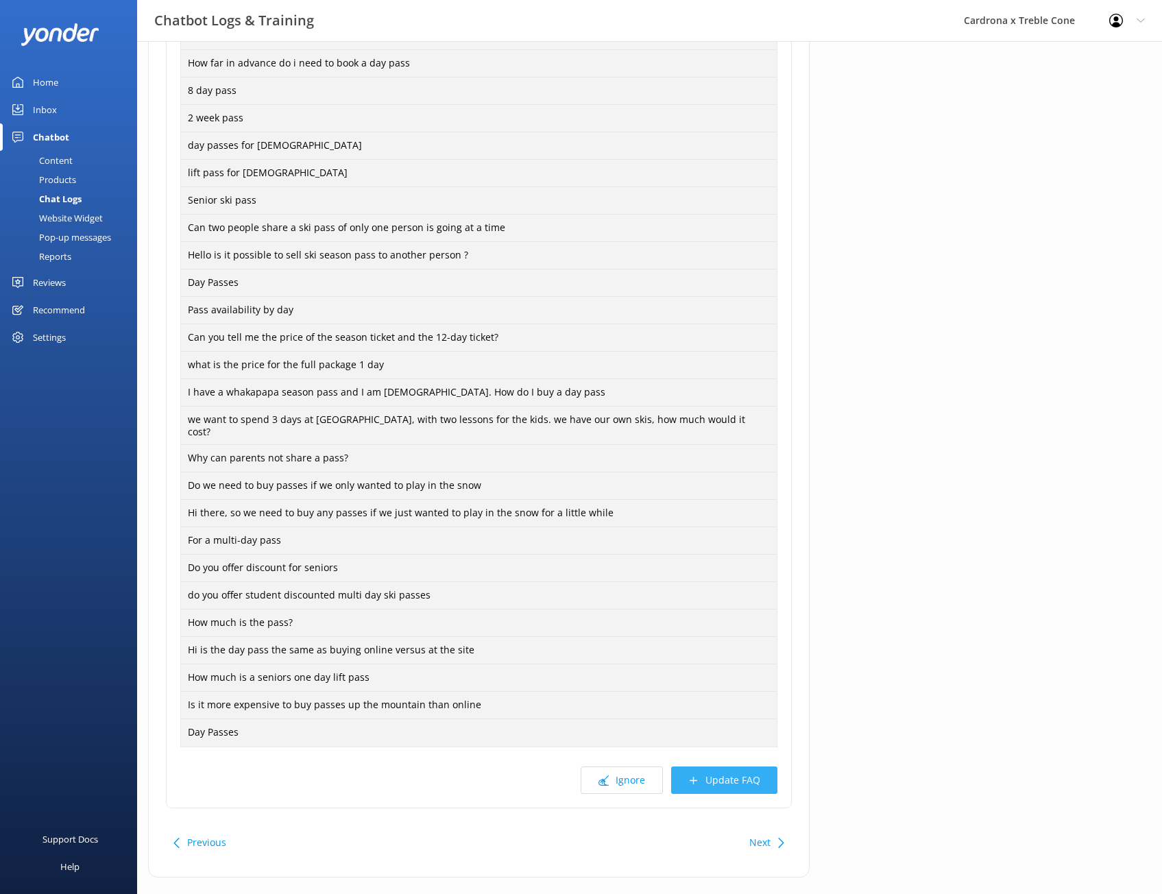
click at [738, 767] on button "Update FAQ" at bounding box center [724, 780] width 106 height 27
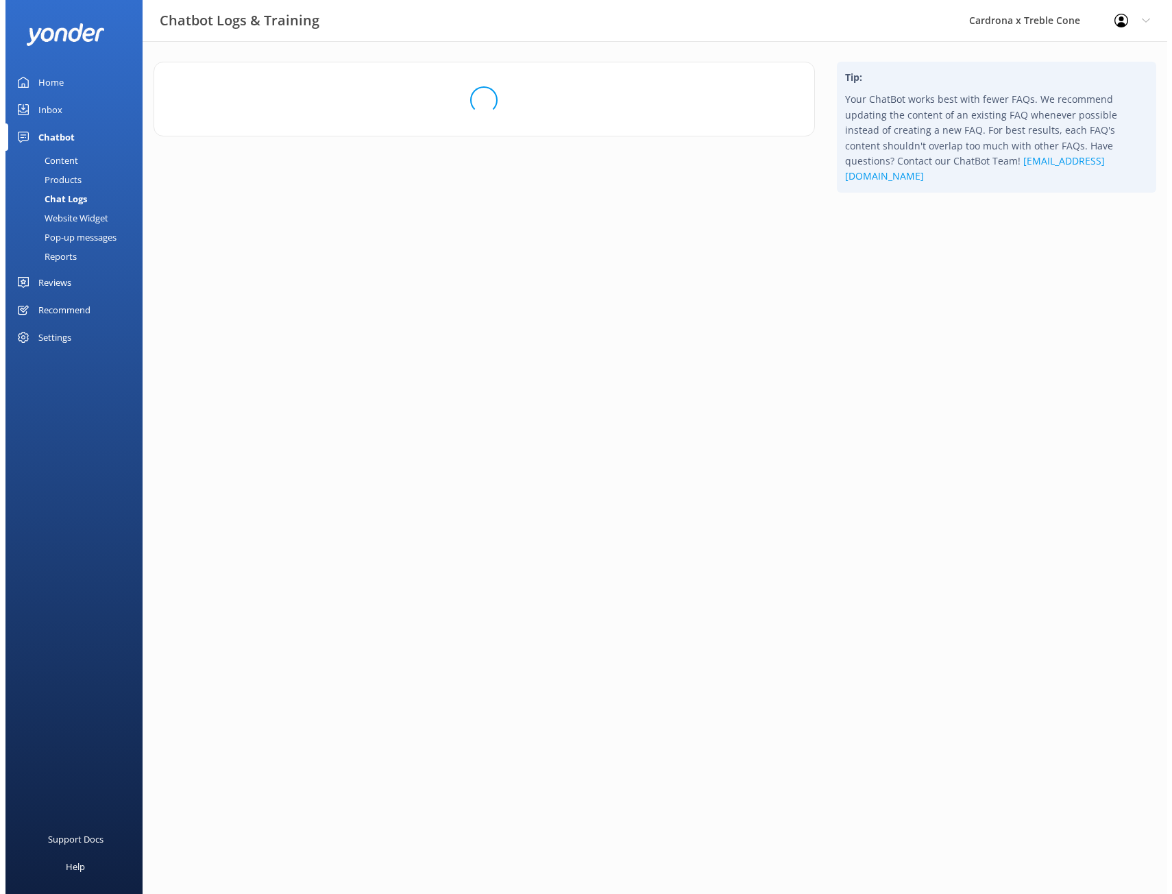
scroll to position [0, 0]
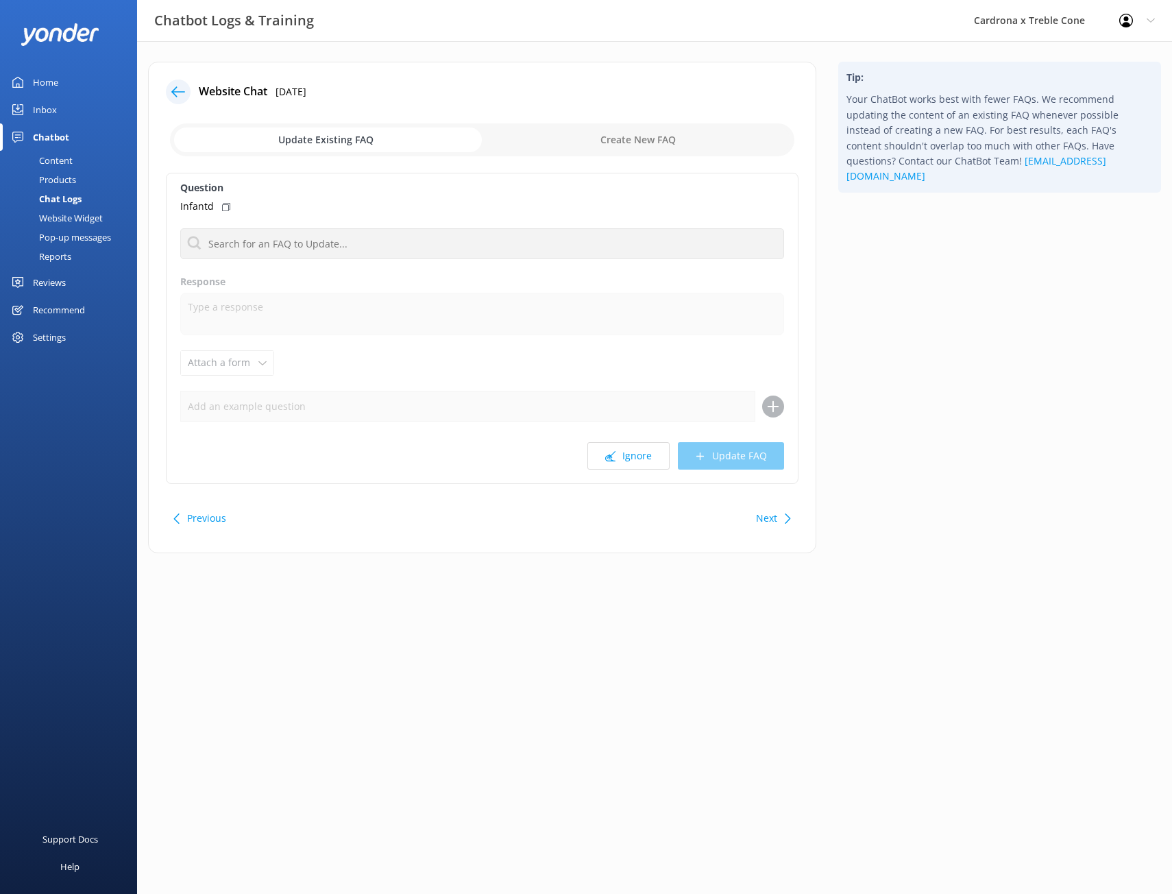
click at [772, 525] on button "Next" at bounding box center [766, 518] width 21 height 27
click at [764, 522] on button "Next" at bounding box center [766, 518] width 21 height 27
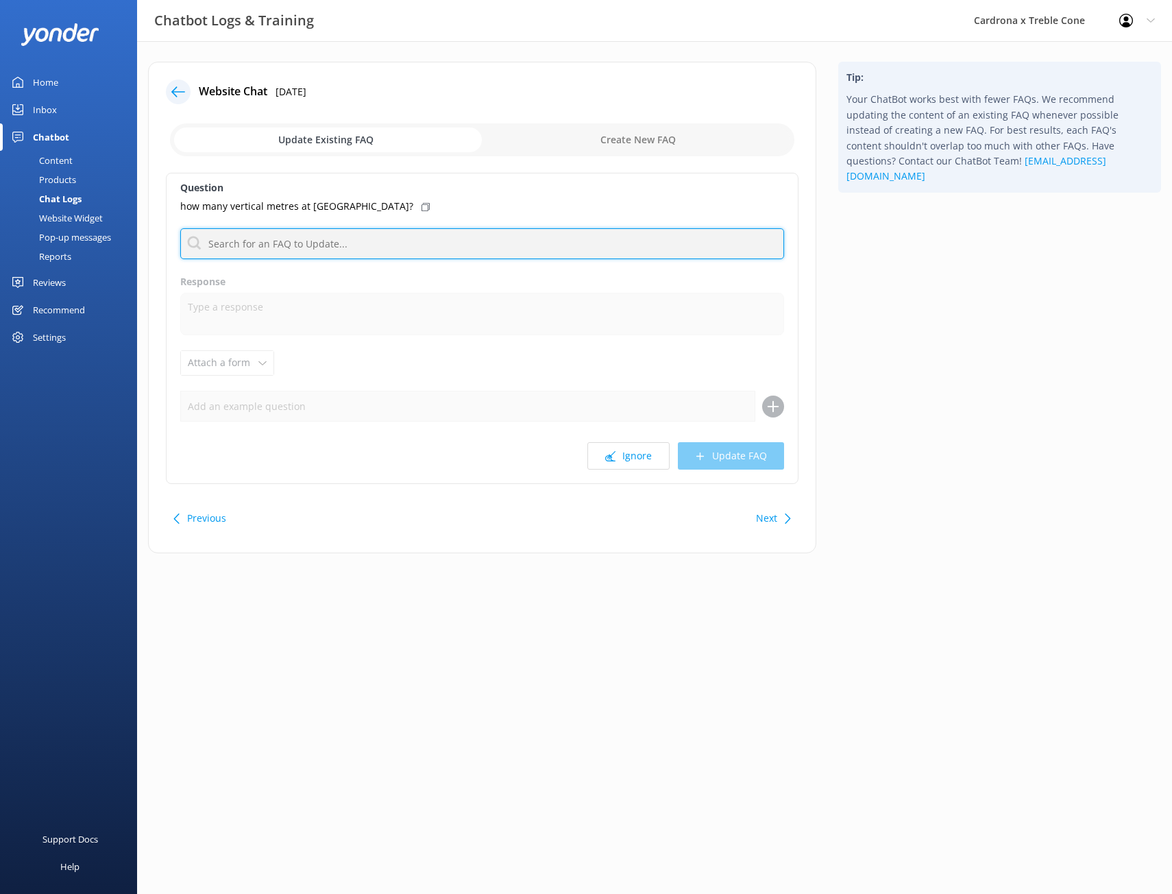
click at [520, 247] on input "text" at bounding box center [482, 243] width 604 height 31
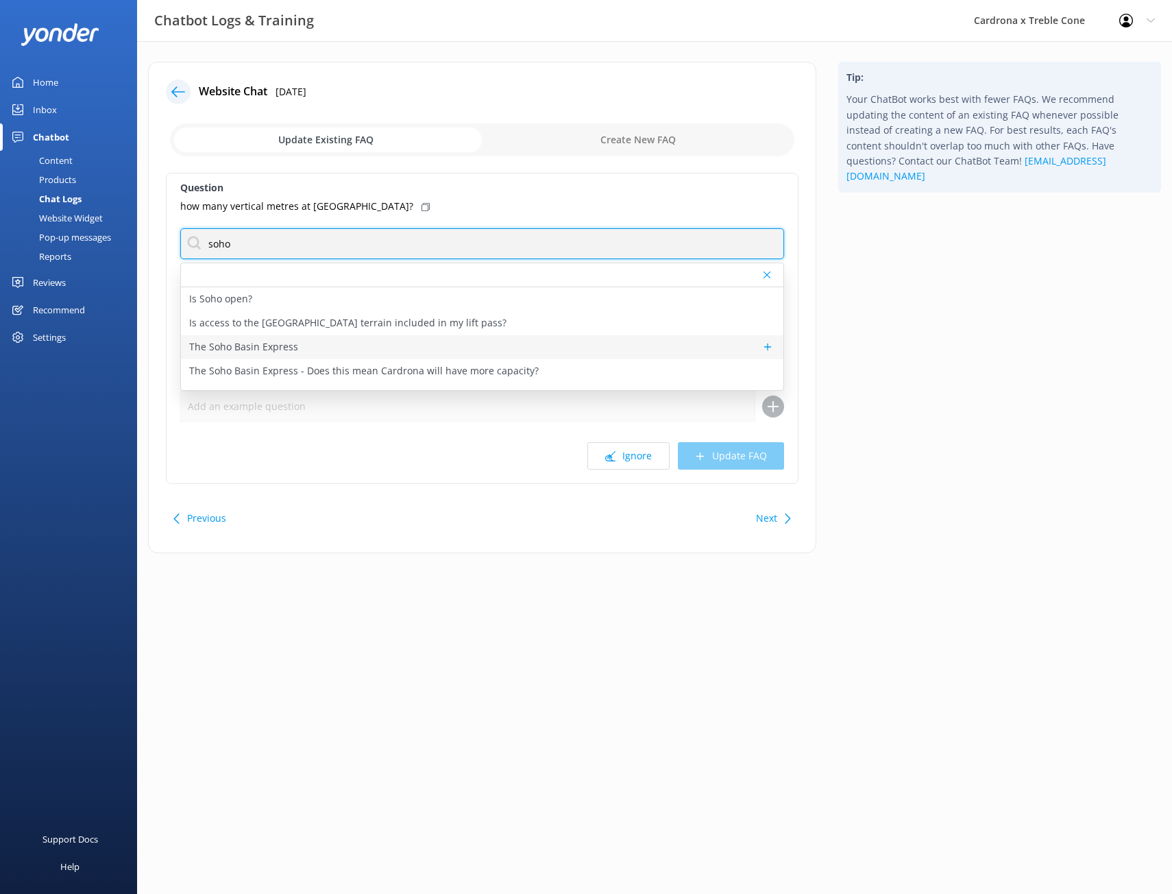
type input "soho"
click at [474, 339] on div "The Soho Basin Express" at bounding box center [482, 347] width 603 height 24
type textarea "In [DATE], we’ll be skiing and snowboarding in [GEOGRAPHIC_DATA]! A brand-new 6…"
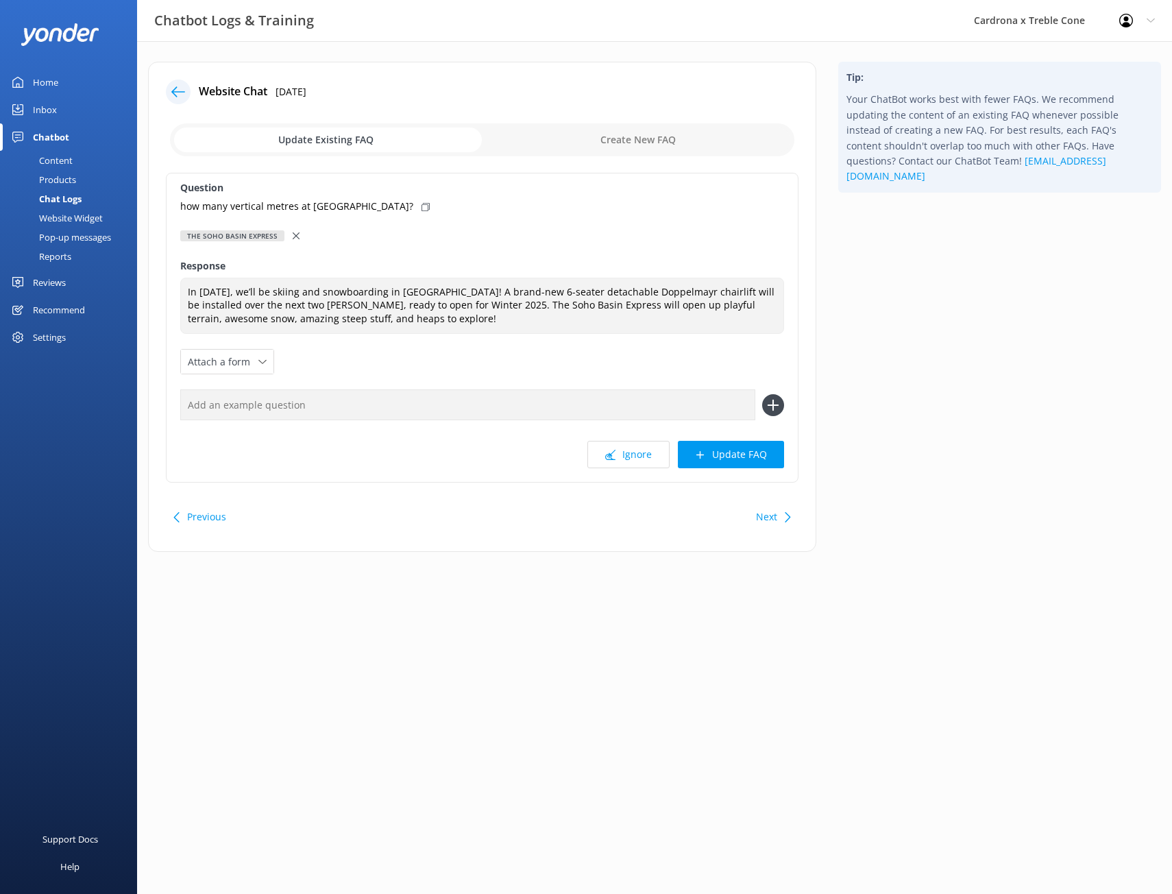
click at [807, 542] on div "Website Chat [DATE] Update Existing FAQ Create New FAQ Question how many vertic…" at bounding box center [482, 307] width 669 height 490
click at [783, 514] on icon at bounding box center [788, 517] width 10 height 10
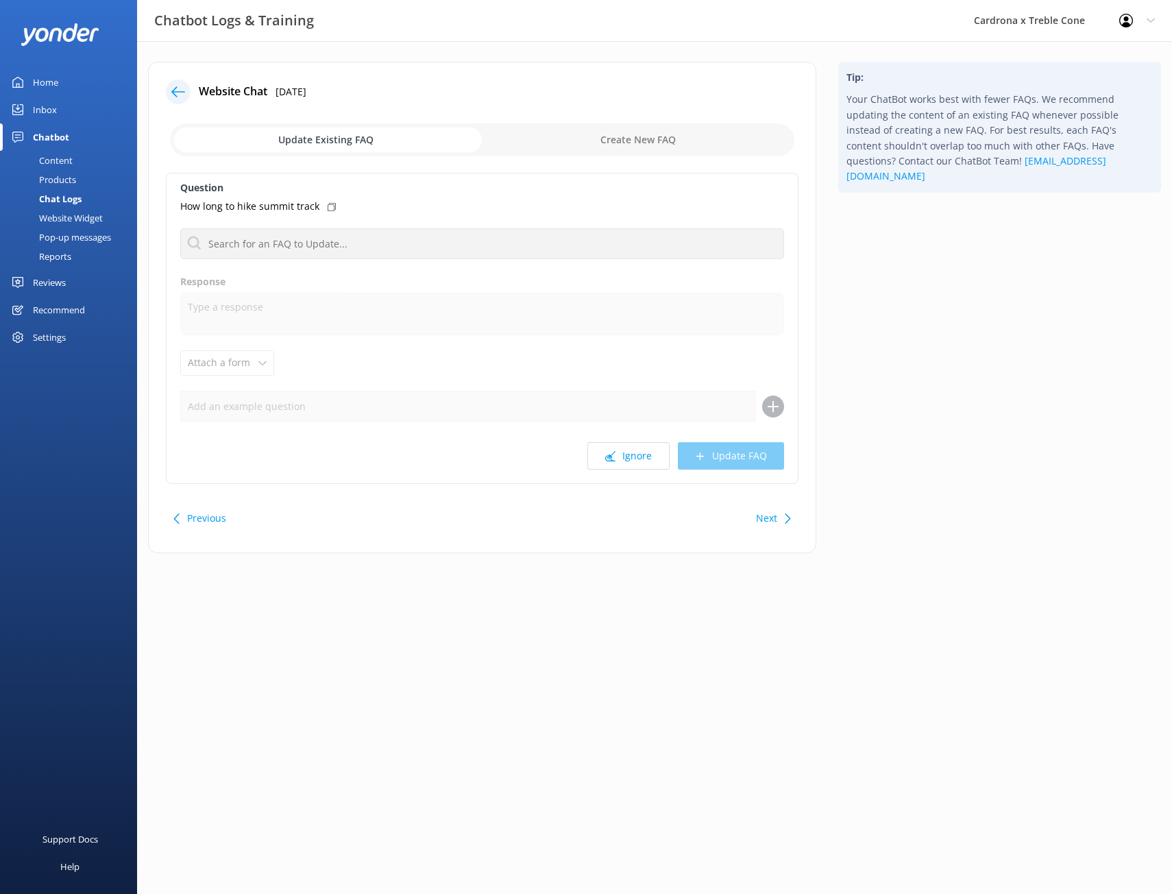
click at [767, 516] on button "Next" at bounding box center [766, 518] width 21 height 27
